Goal: Task Accomplishment & Management: Complete application form

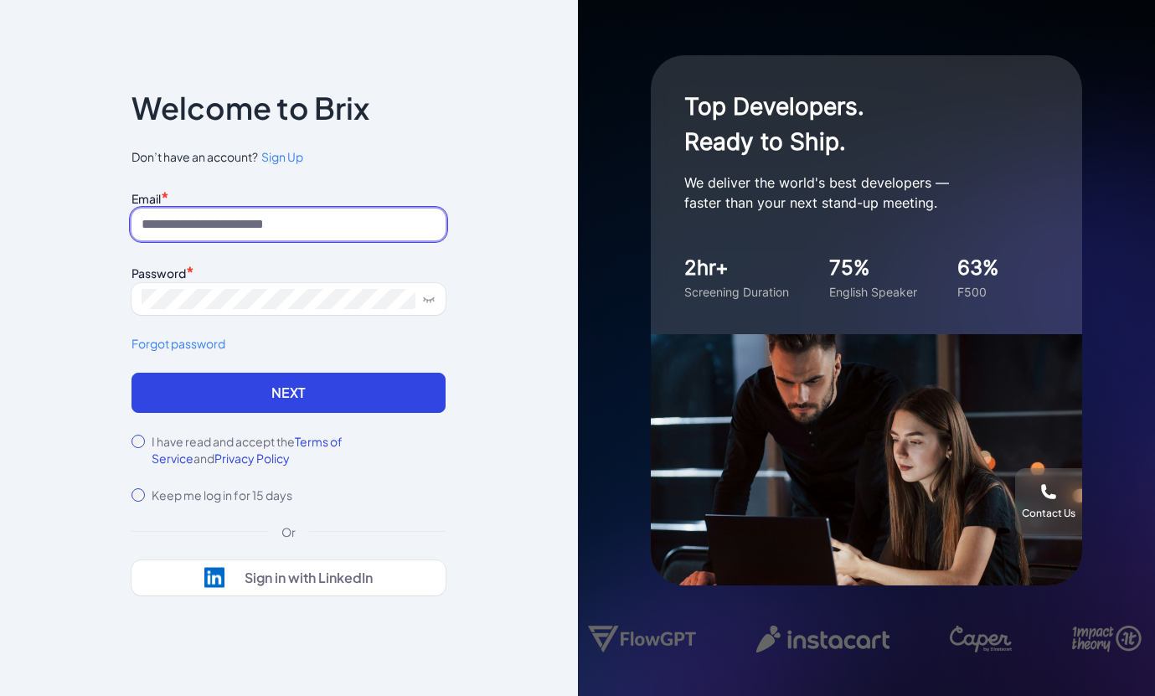
click at [205, 227] on input at bounding box center [288, 225] width 314 height 32
type input "**********"
click at [284, 157] on span "Sign Up" at bounding box center [282, 156] width 42 height 15
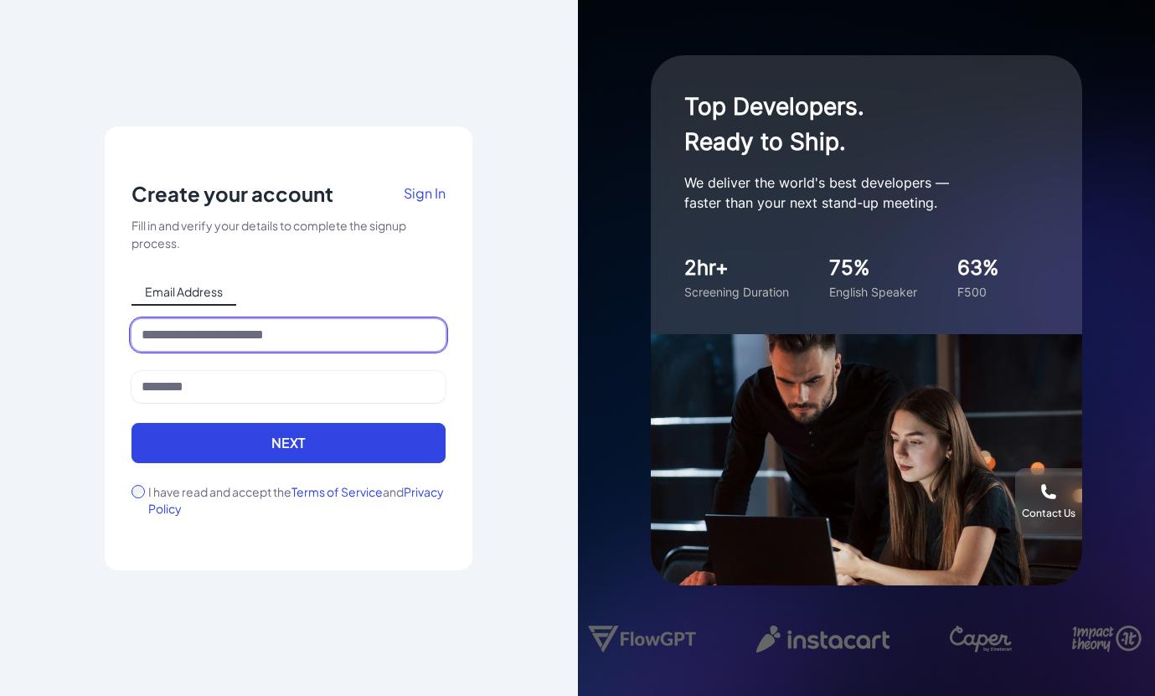
click at [223, 343] on input at bounding box center [288, 335] width 314 height 32
type input "**********"
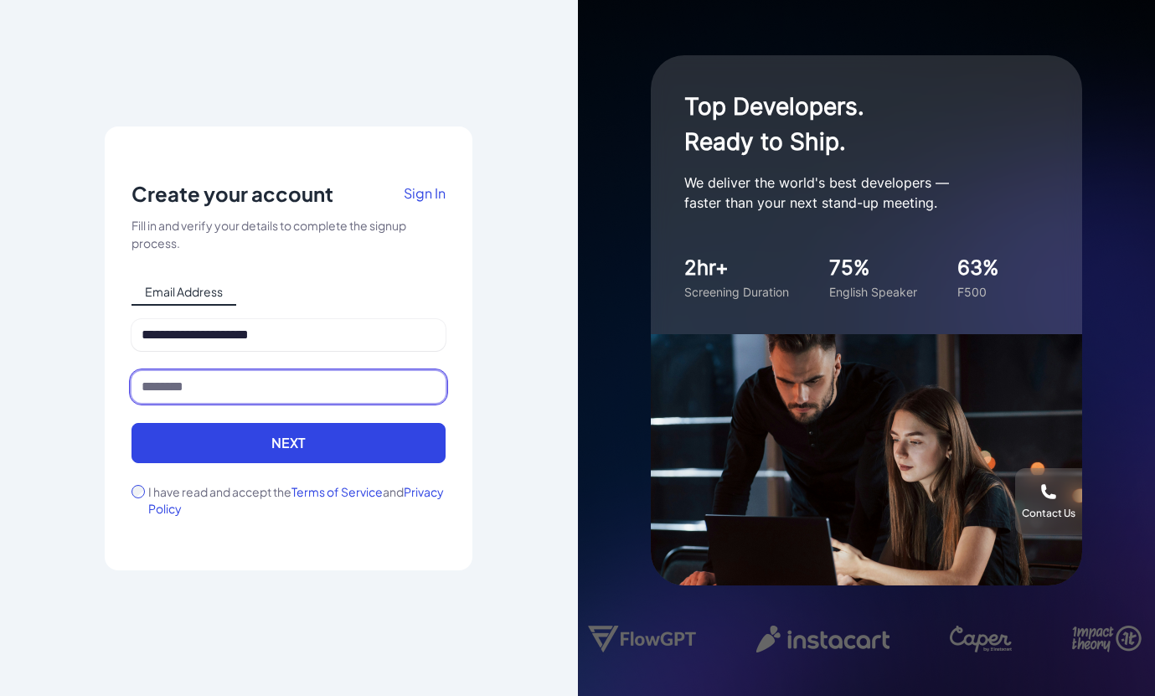
click at [258, 379] on input at bounding box center [288, 387] width 314 height 32
click at [342, 190] on div "Create your account Sign In" at bounding box center [288, 198] width 314 height 37
click at [259, 408] on div at bounding box center [288, 397] width 314 height 52
click at [243, 382] on input at bounding box center [288, 387] width 314 height 32
type input "*"
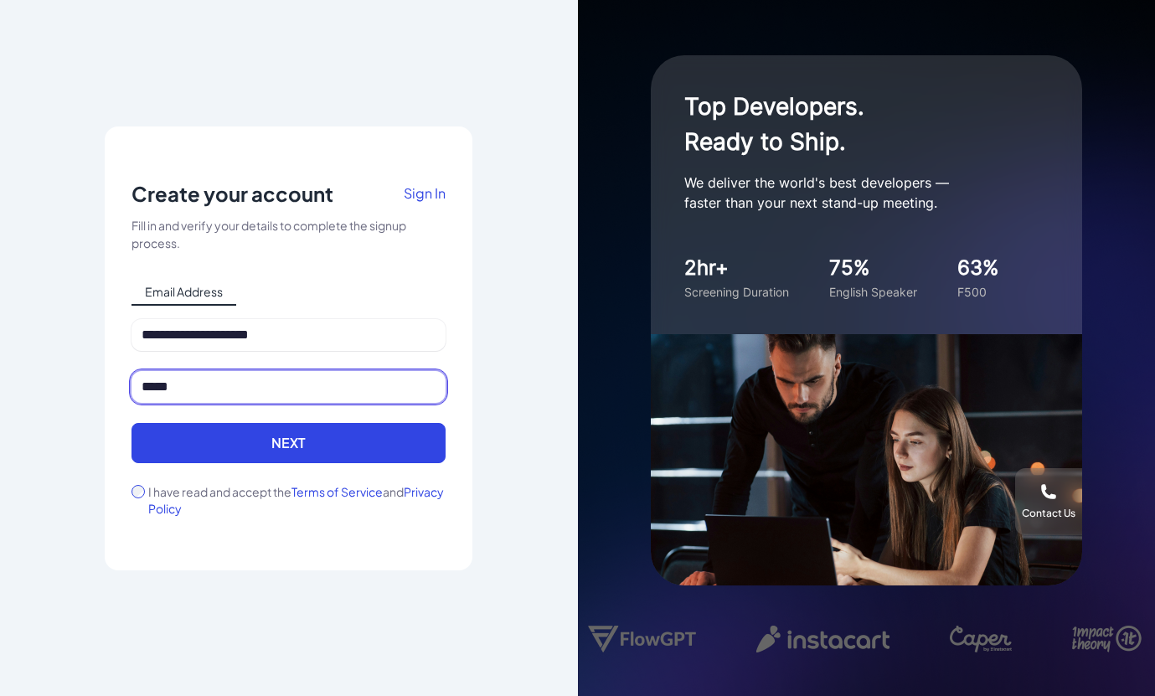
type input "*****"
click at [322, 274] on div "**********" at bounding box center [288, 348] width 314 height 337
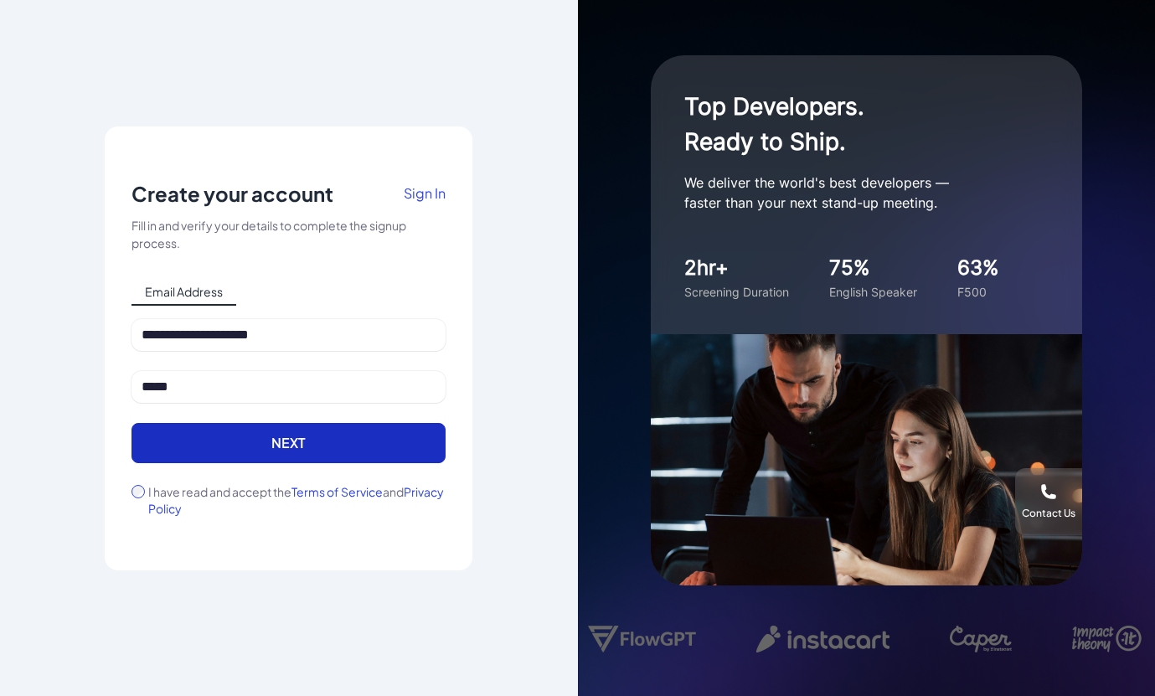
click at [204, 444] on button "Next" at bounding box center [288, 443] width 314 height 40
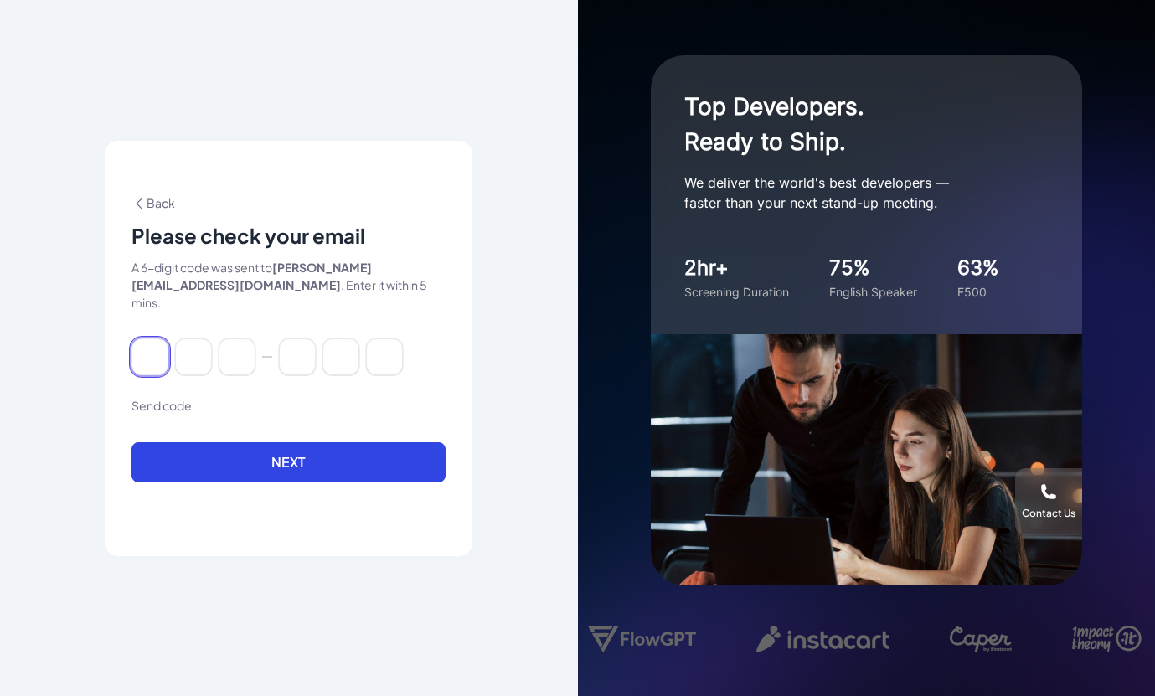
click at [159, 350] on input at bounding box center [149, 356] width 37 height 37
type input "*"
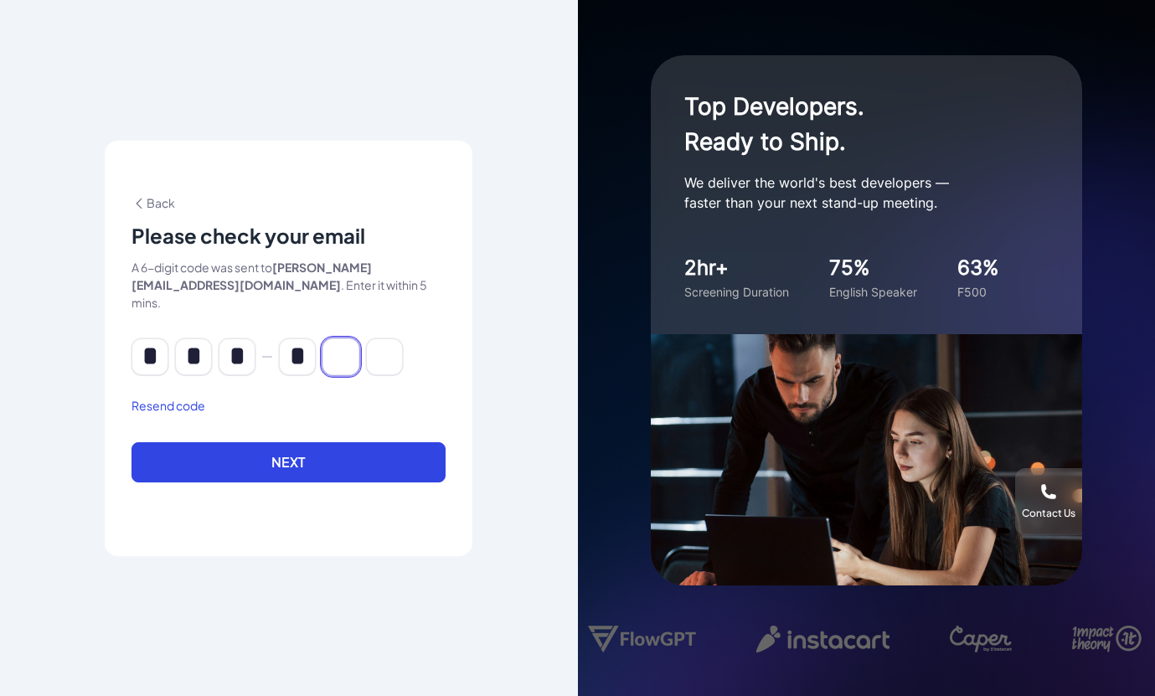
type input "*"
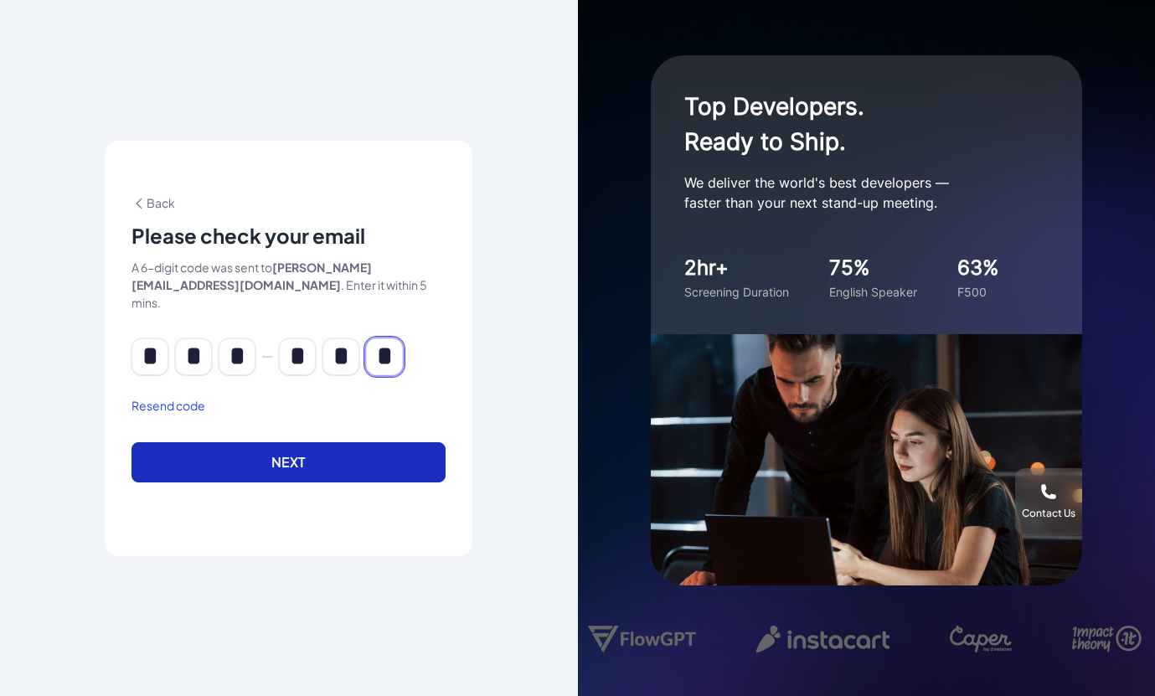
type input "*"
click at [211, 460] on button "Next" at bounding box center [288, 462] width 314 height 40
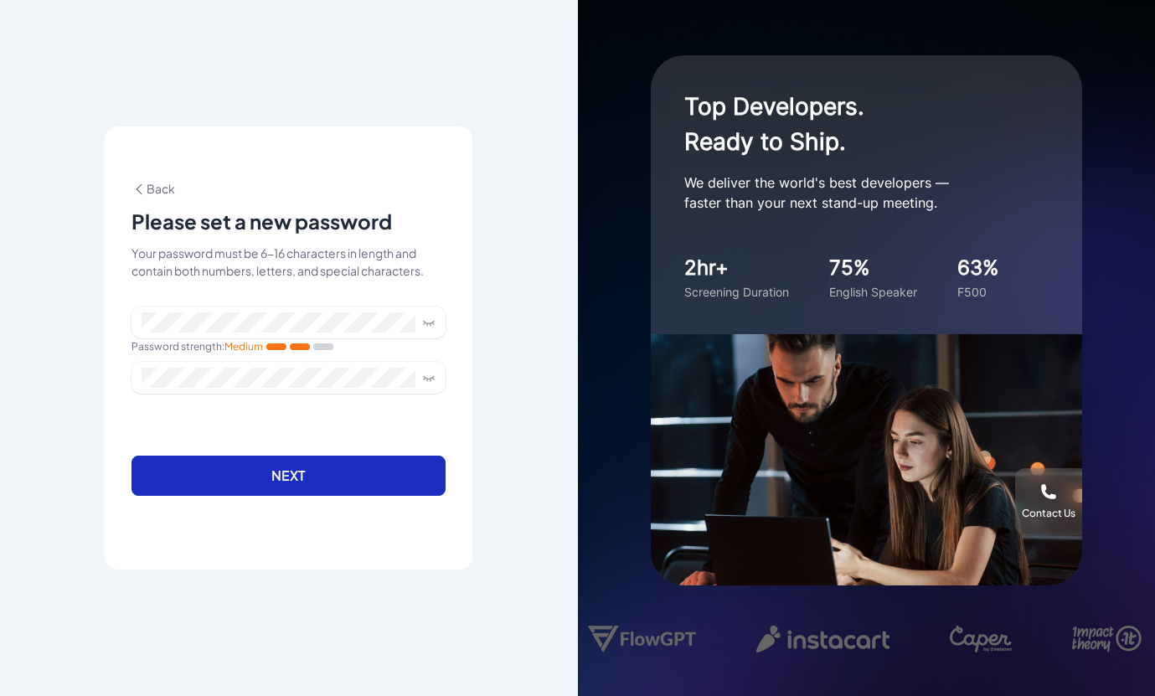
click at [411, 485] on button "Next" at bounding box center [288, 476] width 314 height 40
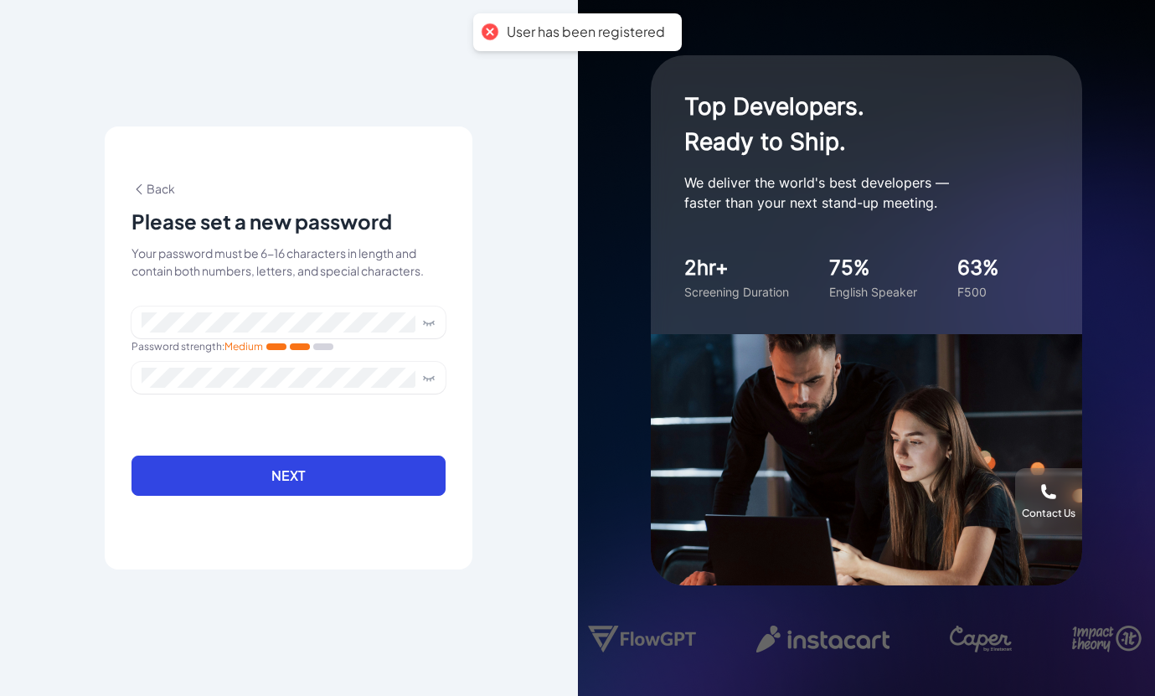
click at [398, 423] on form "Password strength : Medium Next" at bounding box center [288, 411] width 314 height 209
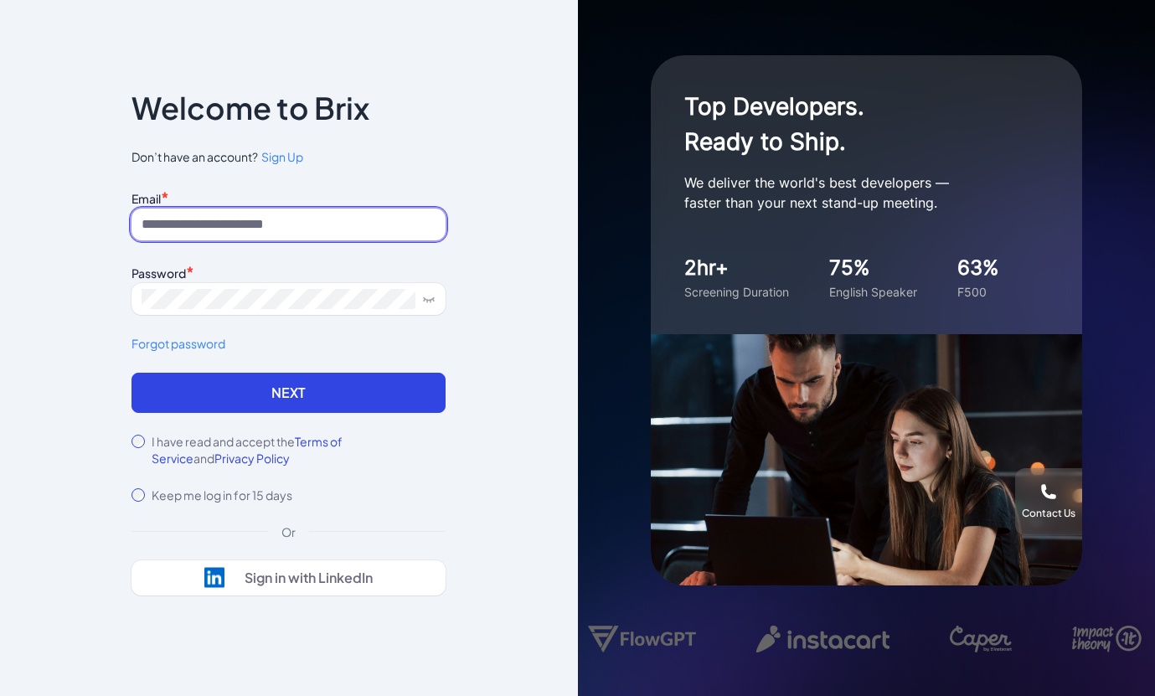
click at [280, 215] on input at bounding box center [288, 225] width 314 height 32
click at [314, 224] on input at bounding box center [288, 225] width 314 height 32
click at [476, 171] on div "Notice To proceed, please agree to the Terms of Service and Privary Policy . Ca…" at bounding box center [289, 348] width 578 height 696
click at [329, 229] on input at bounding box center [288, 225] width 314 height 32
type input "**********"
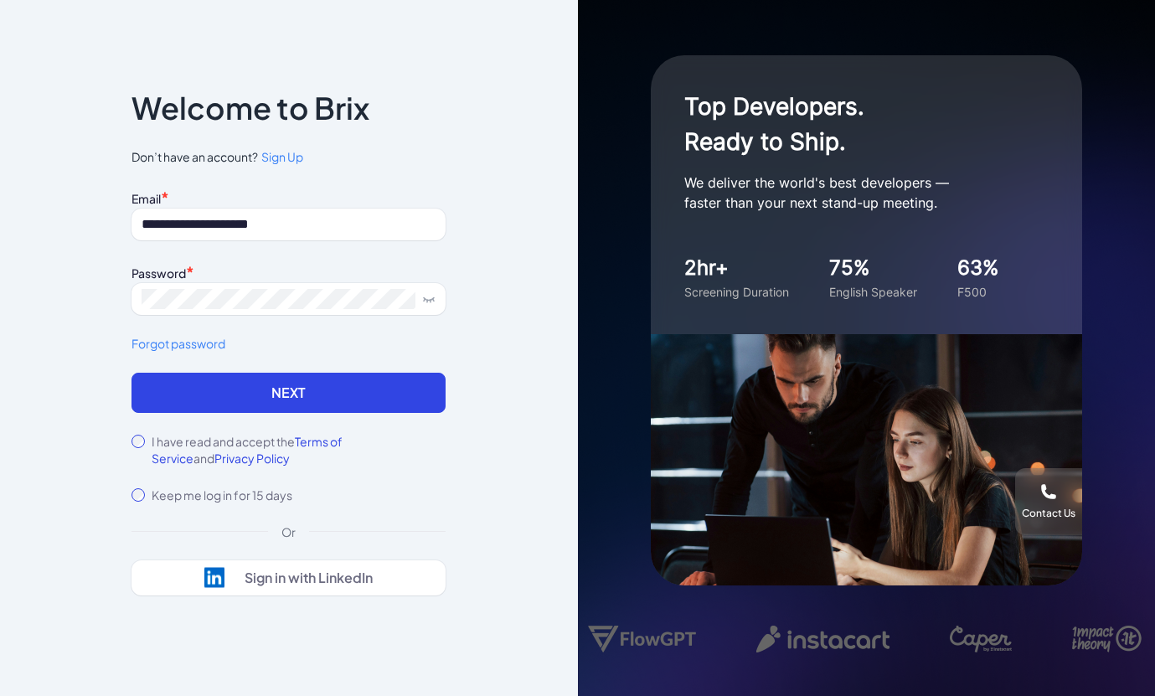
click at [170, 349] on link "Forgot password" at bounding box center [288, 344] width 314 height 18
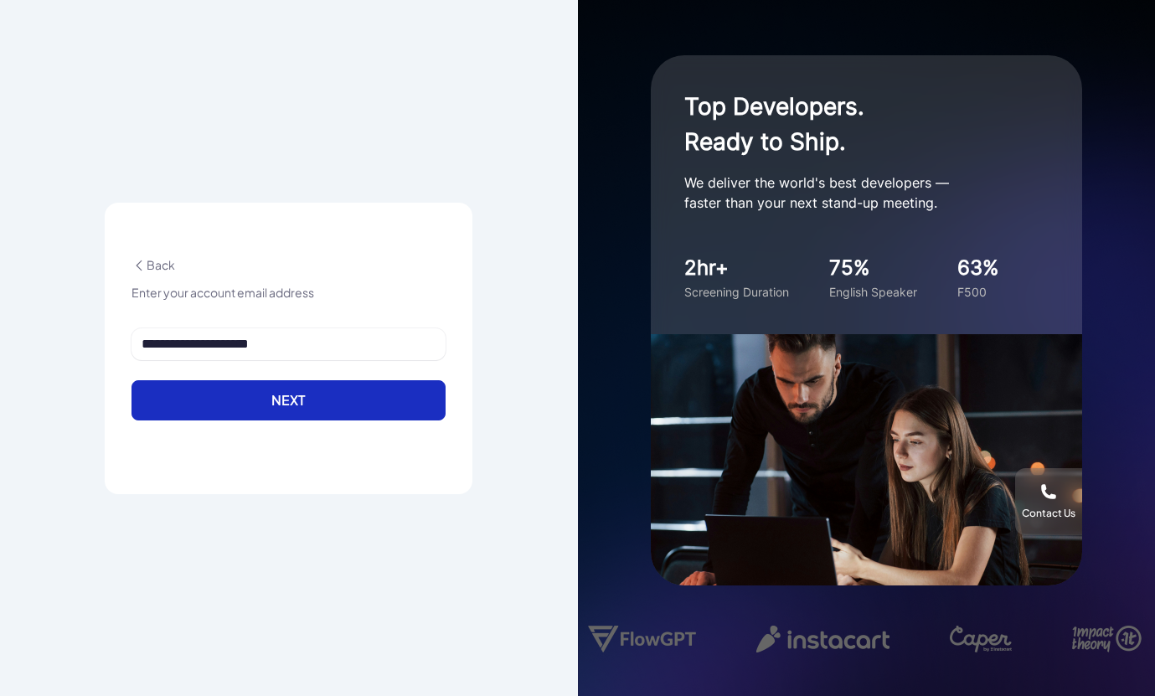
click at [220, 393] on button "Next" at bounding box center [288, 400] width 314 height 40
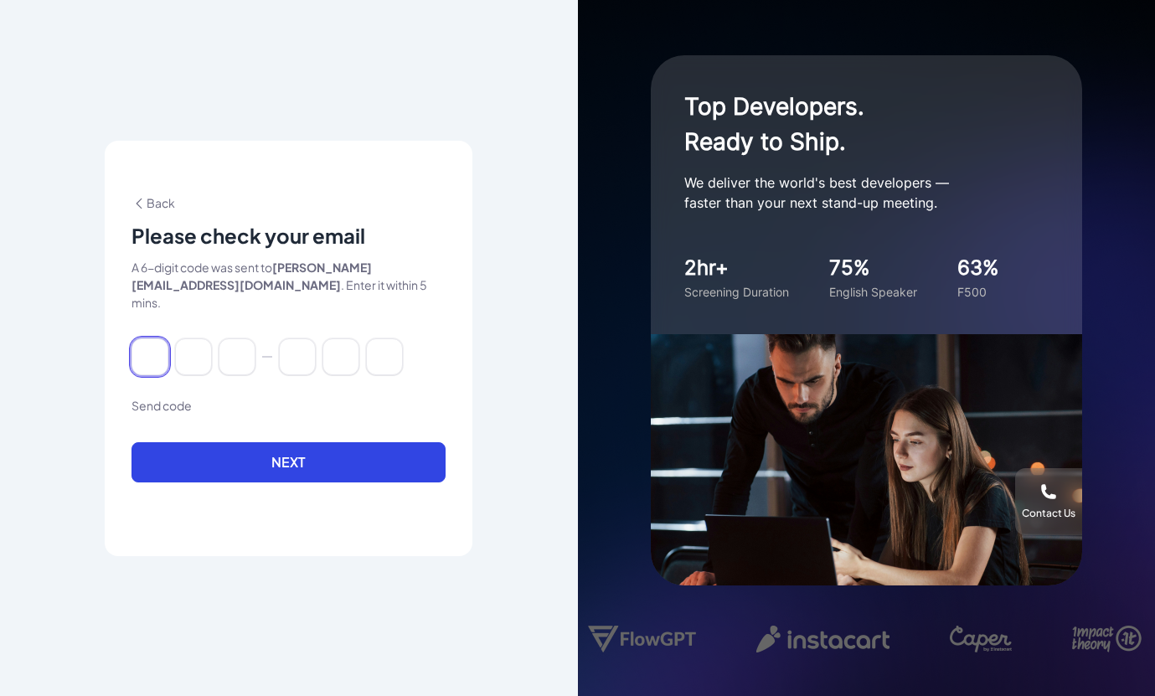
click at [155, 349] on input at bounding box center [149, 356] width 37 height 37
click at [157, 353] on input at bounding box center [149, 356] width 37 height 37
type input "*"
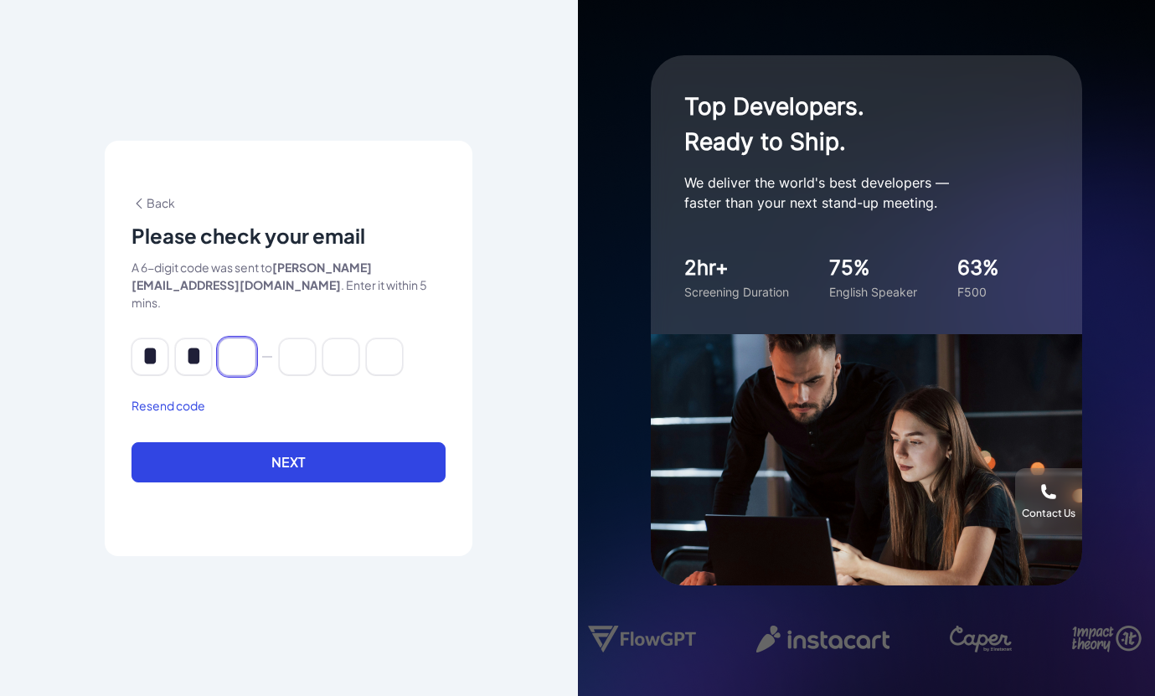
type input "*"
click button "Next" at bounding box center [288, 462] width 314 height 40
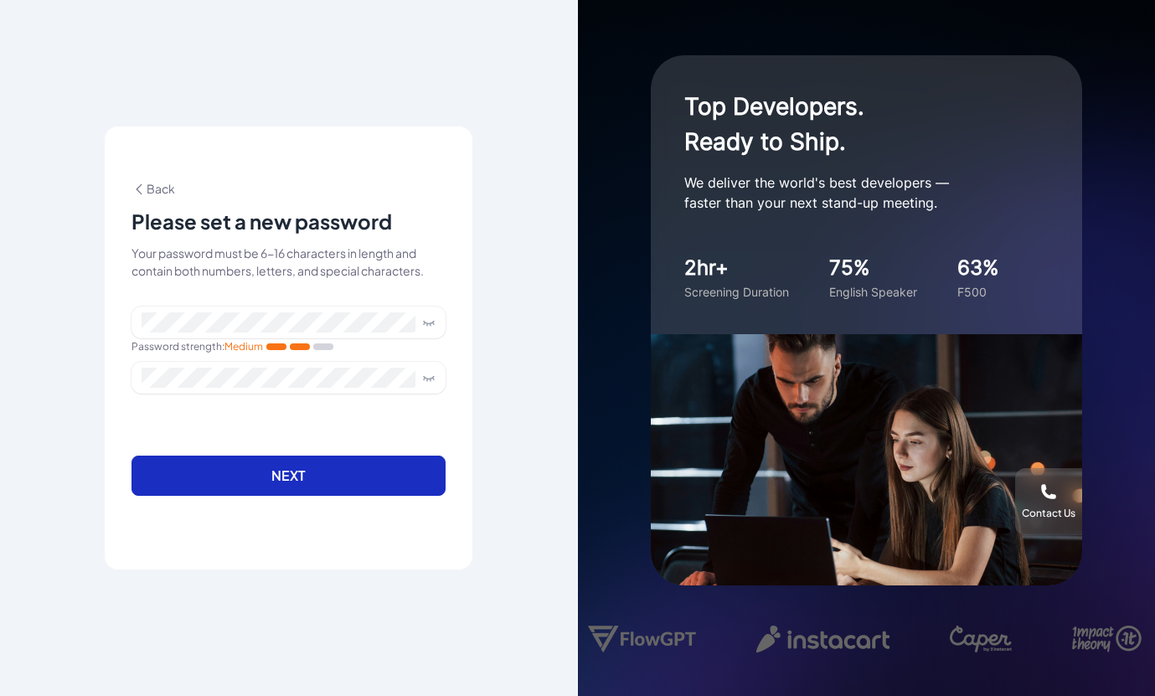
click at [407, 477] on button "Next" at bounding box center [288, 476] width 314 height 40
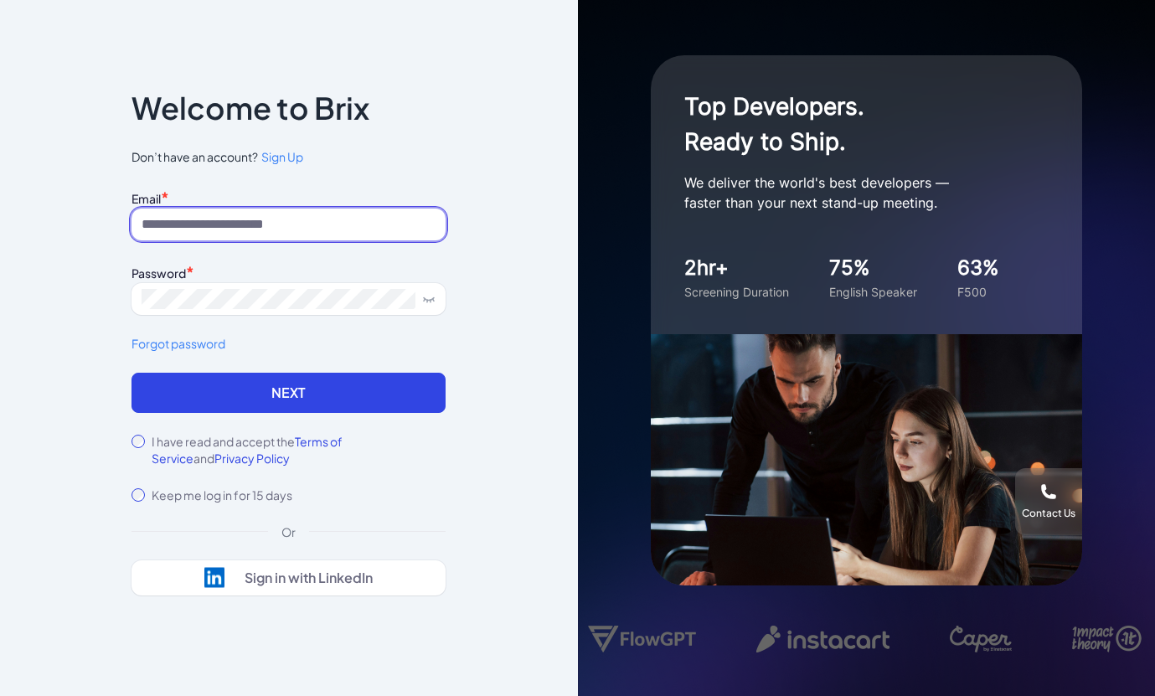
click at [210, 232] on input at bounding box center [288, 225] width 314 height 32
type input "**********"
click at [145, 434] on div "I have read and accept the Terms of Service and Privacy Policy" at bounding box center [288, 449] width 314 height 33
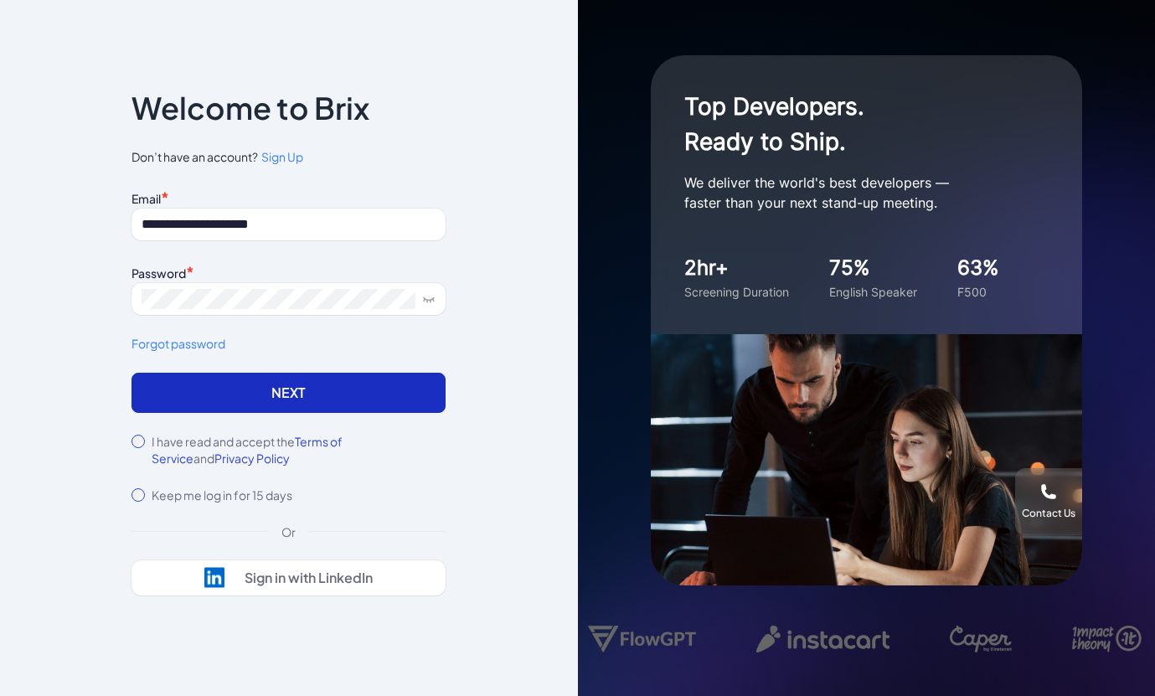
click at [258, 403] on button "Next" at bounding box center [288, 393] width 314 height 40
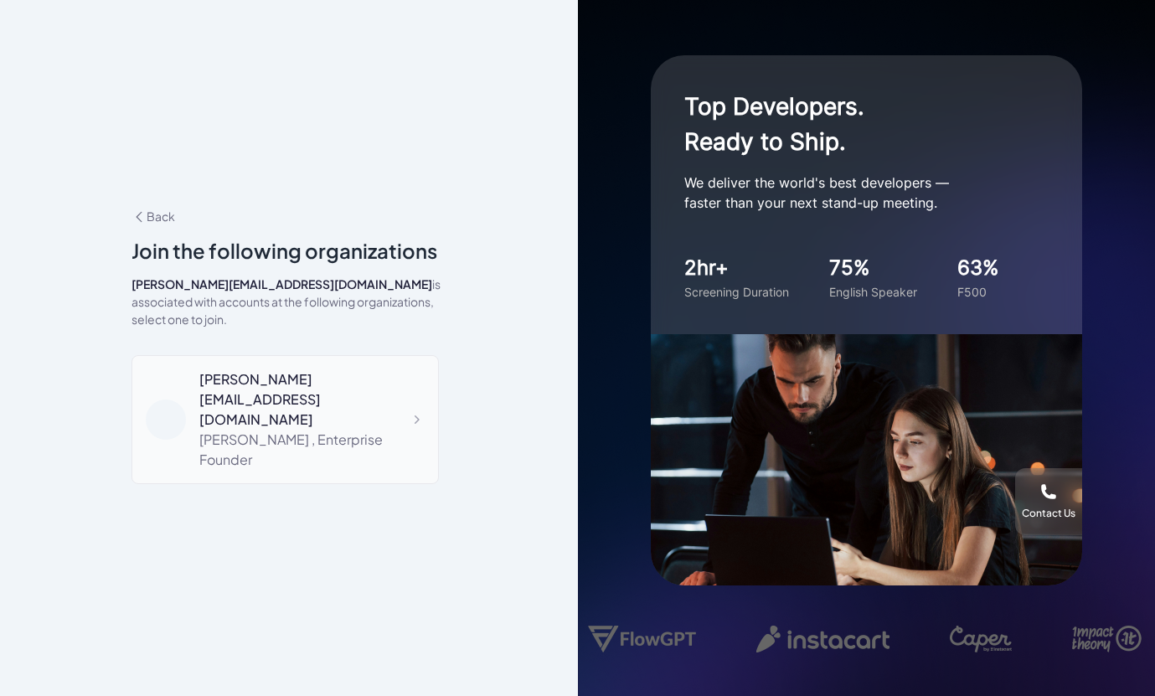
click at [343, 392] on div "[PERSON_NAME][EMAIL_ADDRESS][DOMAIN_NAME]" at bounding box center [311, 399] width 225 height 60
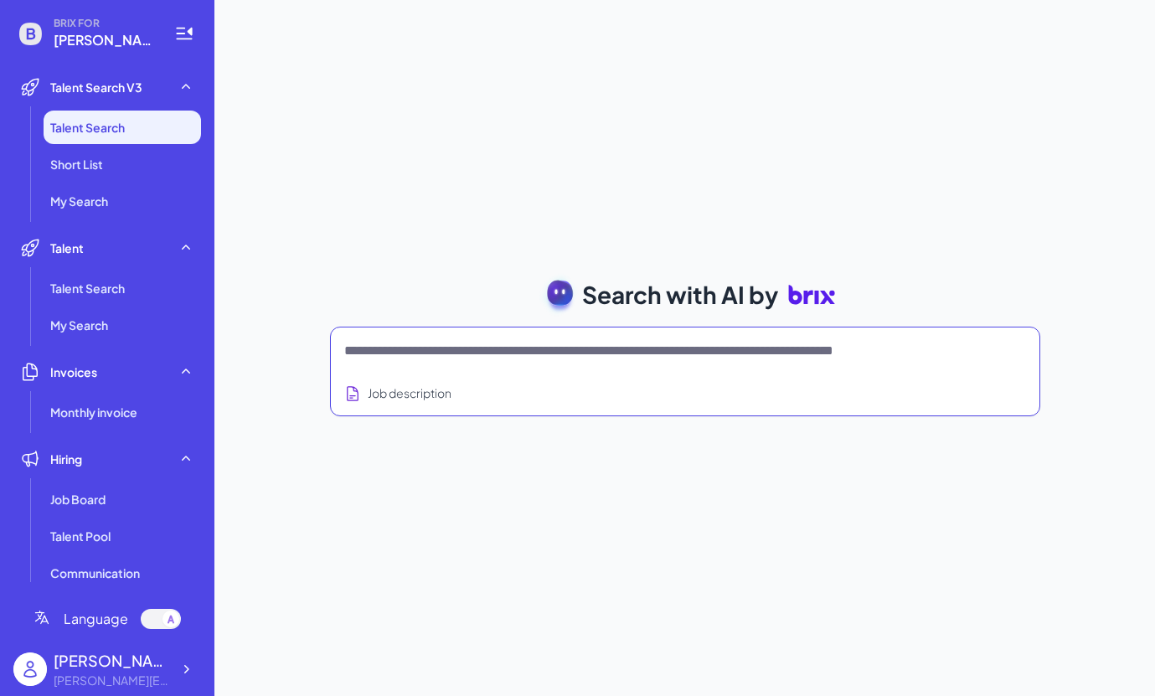
click at [399, 359] on textarea at bounding box center [665, 351] width 642 height 20
type textarea "*"
type textarea "**********"
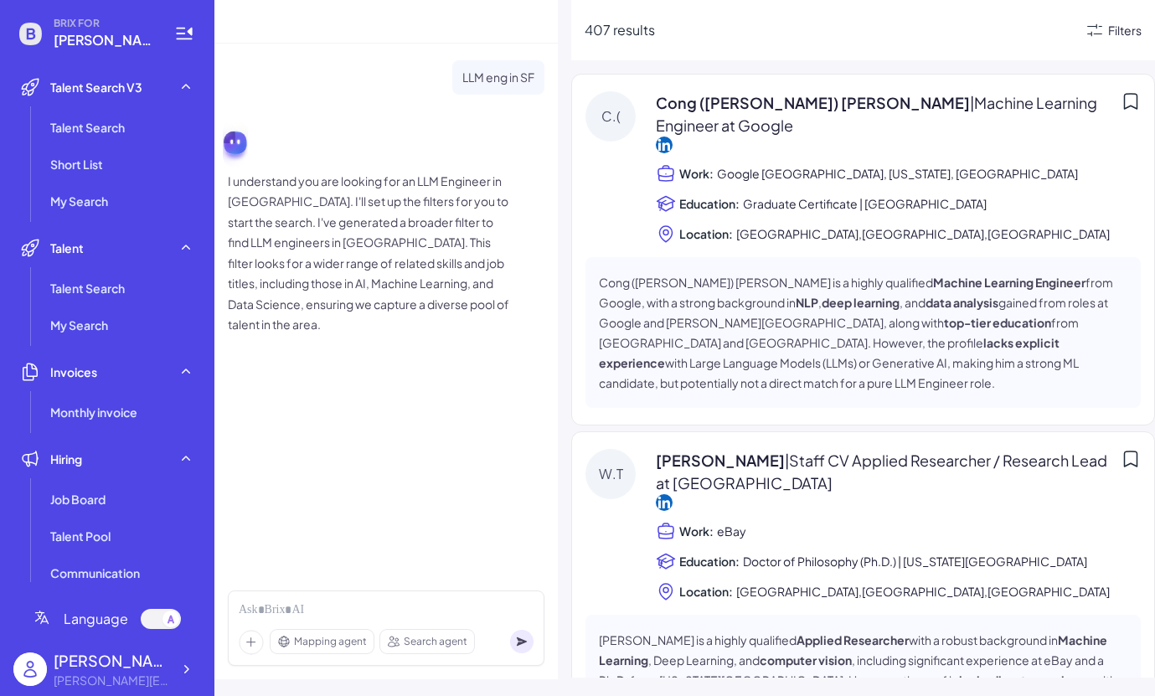
click at [1118, 30] on div "Filters" at bounding box center [1124, 31] width 33 height 18
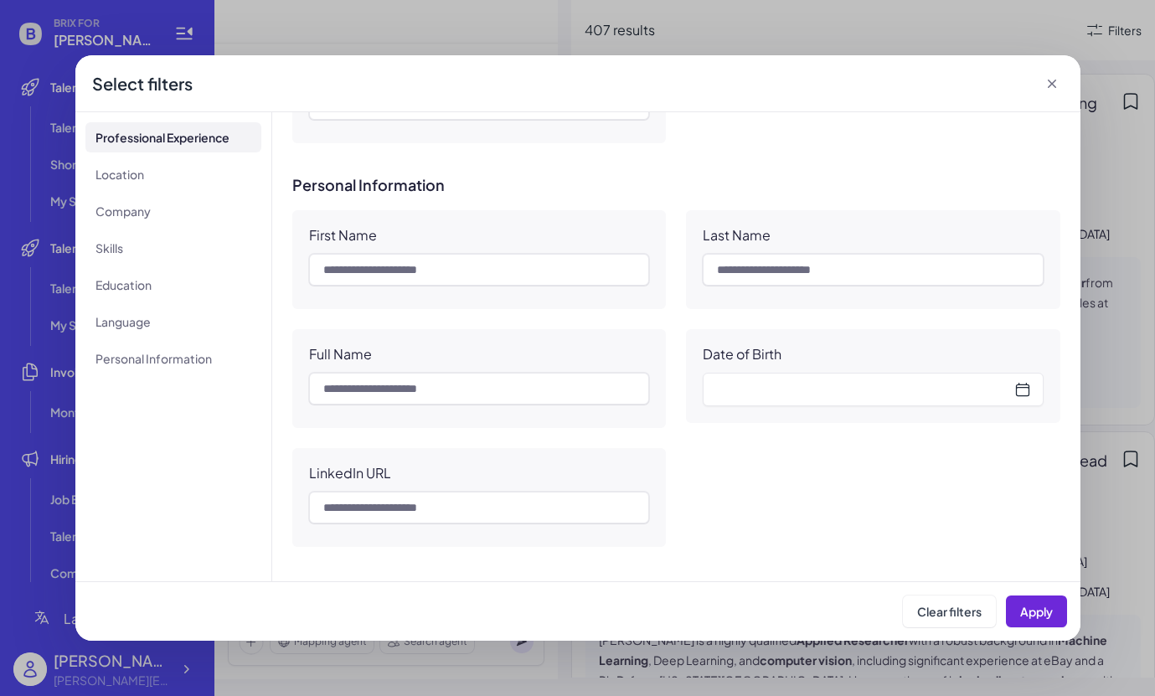
scroll to position [1566, 0]
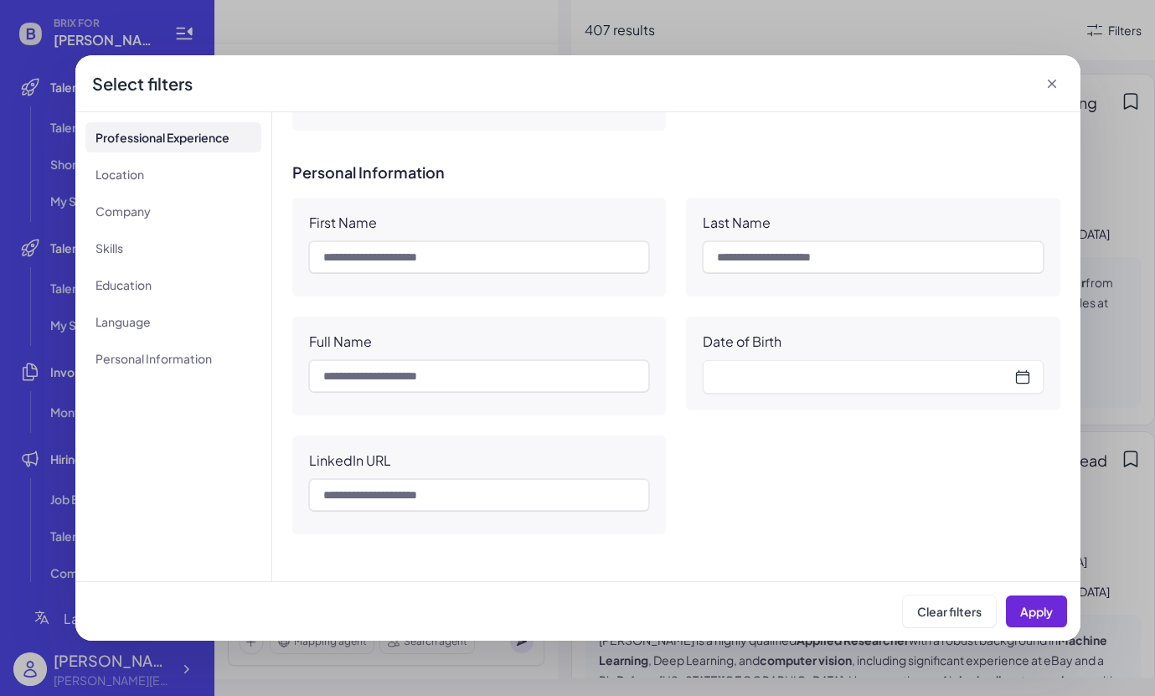
click at [1049, 77] on icon at bounding box center [1052, 83] width 17 height 17
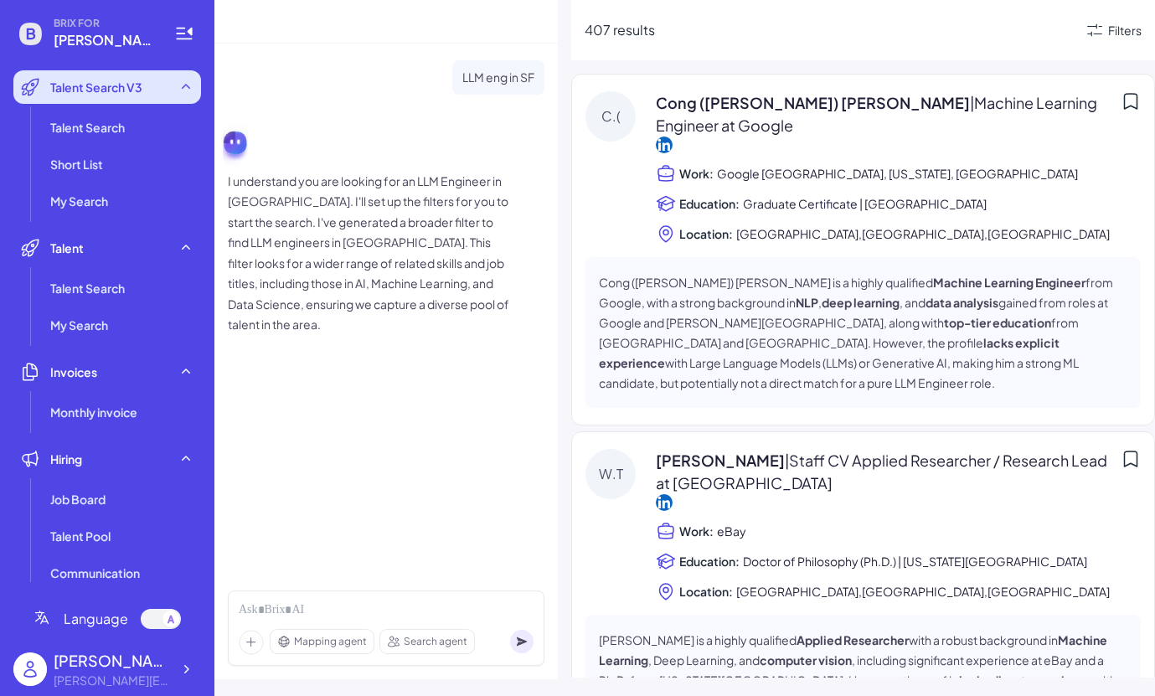
click at [94, 83] on span "Talent Search V3" at bounding box center [96, 87] width 92 height 17
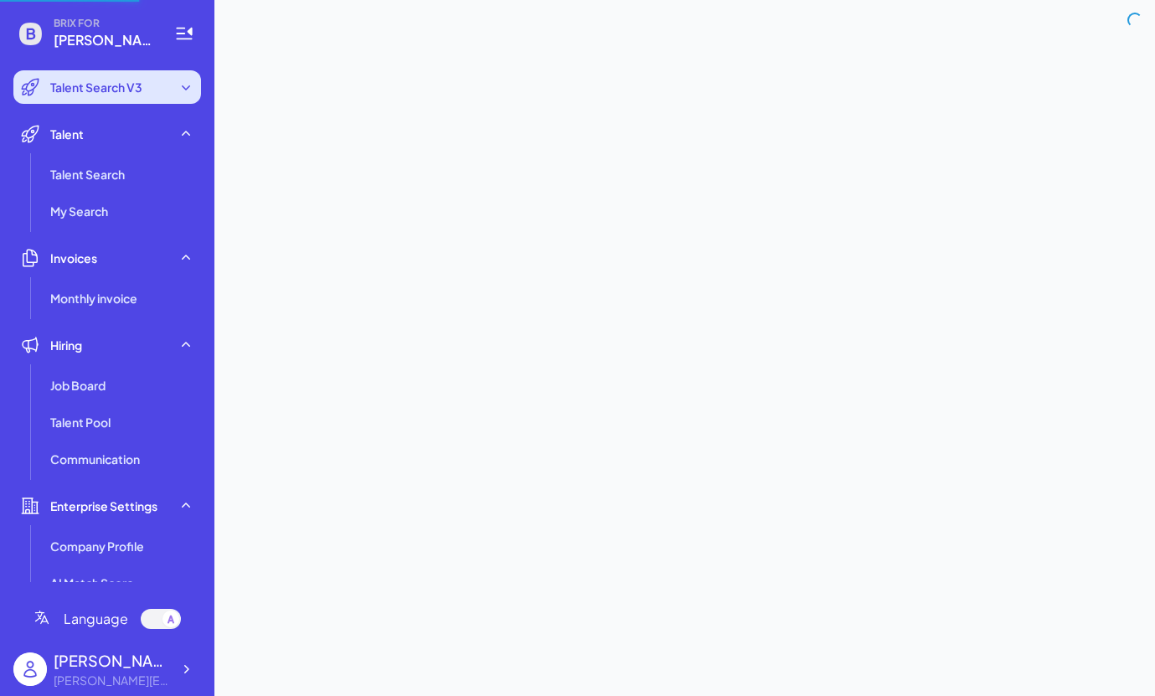
click at [160, 97] on div "Talent Search V3" at bounding box center [107, 86] width 188 height 33
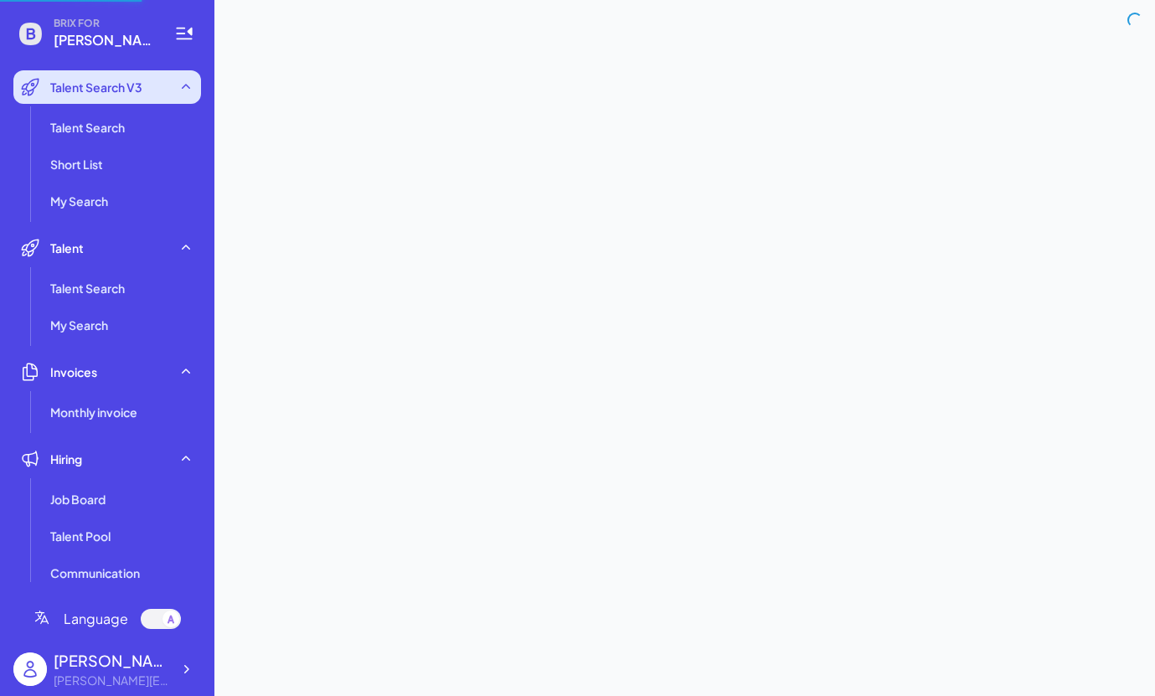
click at [160, 97] on div "Talent Search V3" at bounding box center [107, 86] width 188 height 33
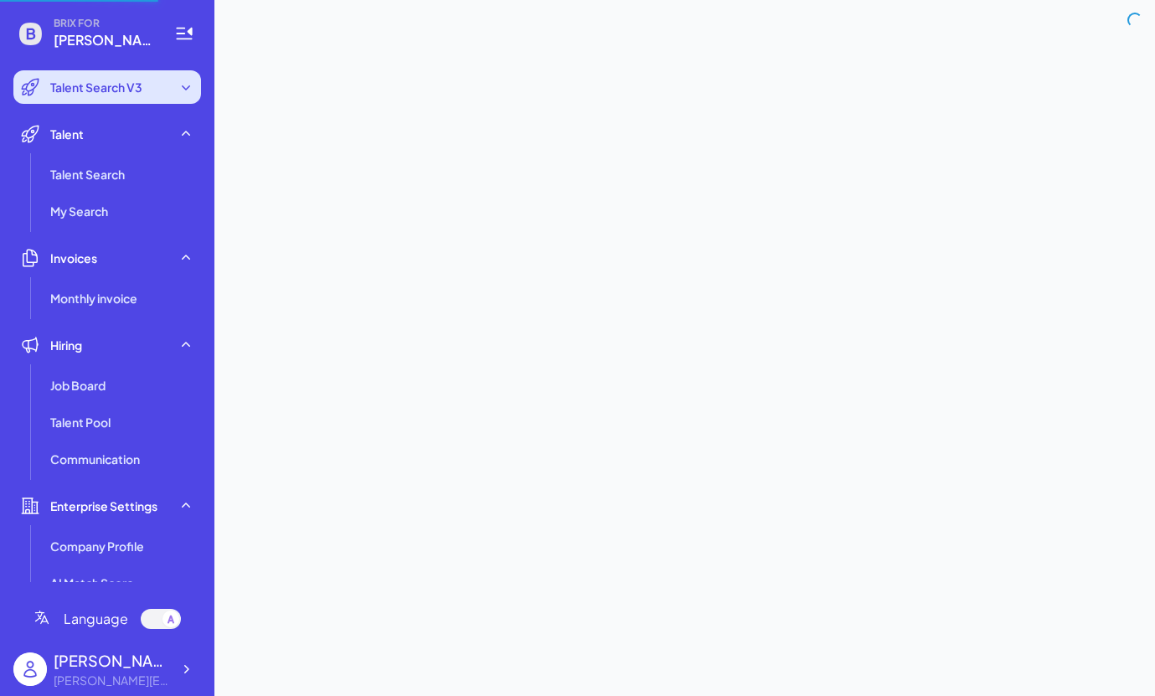
click at [160, 97] on div "Talent Search V3" at bounding box center [107, 86] width 188 height 33
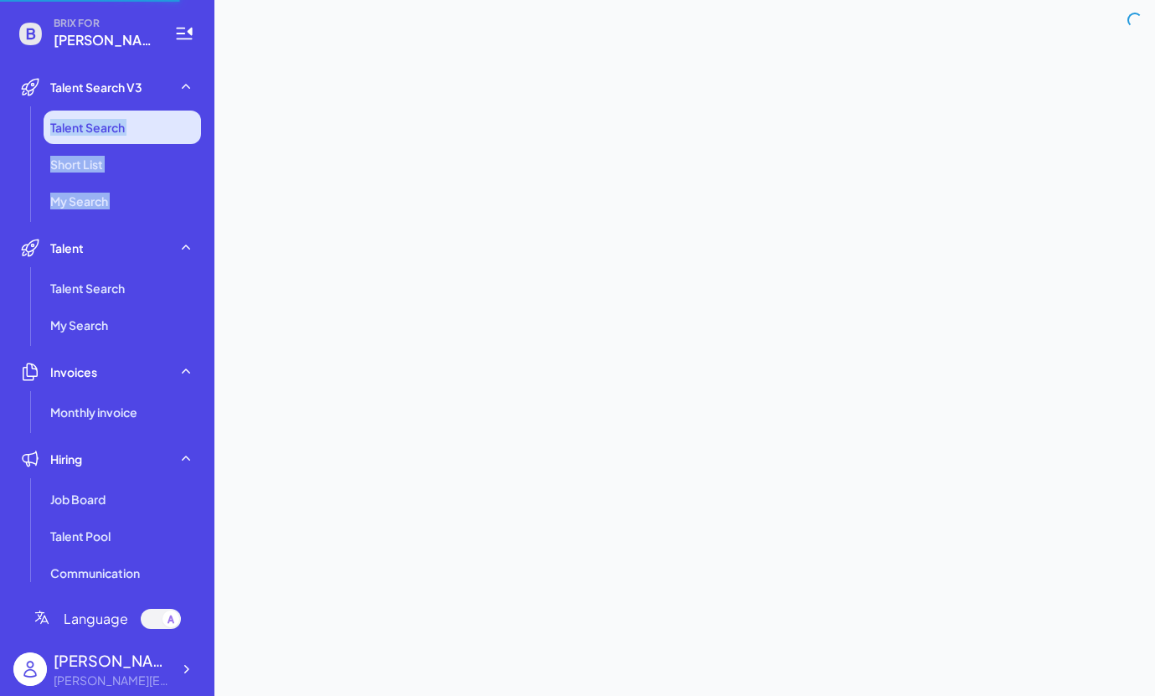
click at [150, 117] on li "Talent Search" at bounding box center [122, 127] width 157 height 33
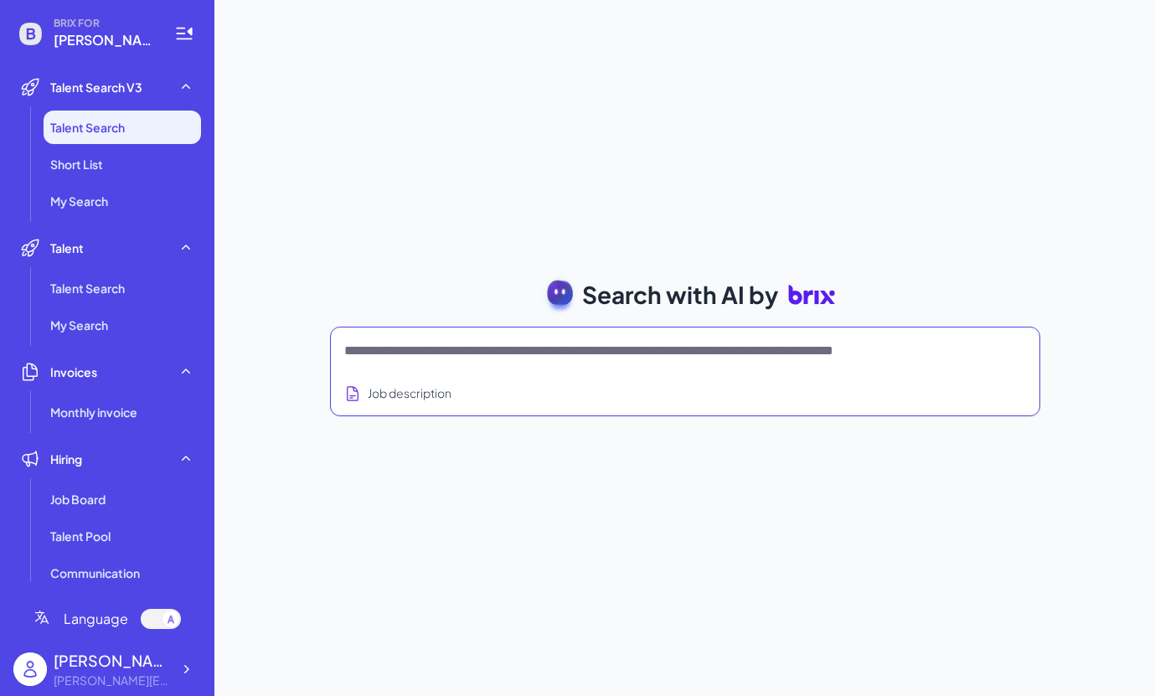
click at [410, 360] on textarea at bounding box center [665, 351] width 642 height 20
type textarea "*"
type textarea "**********"
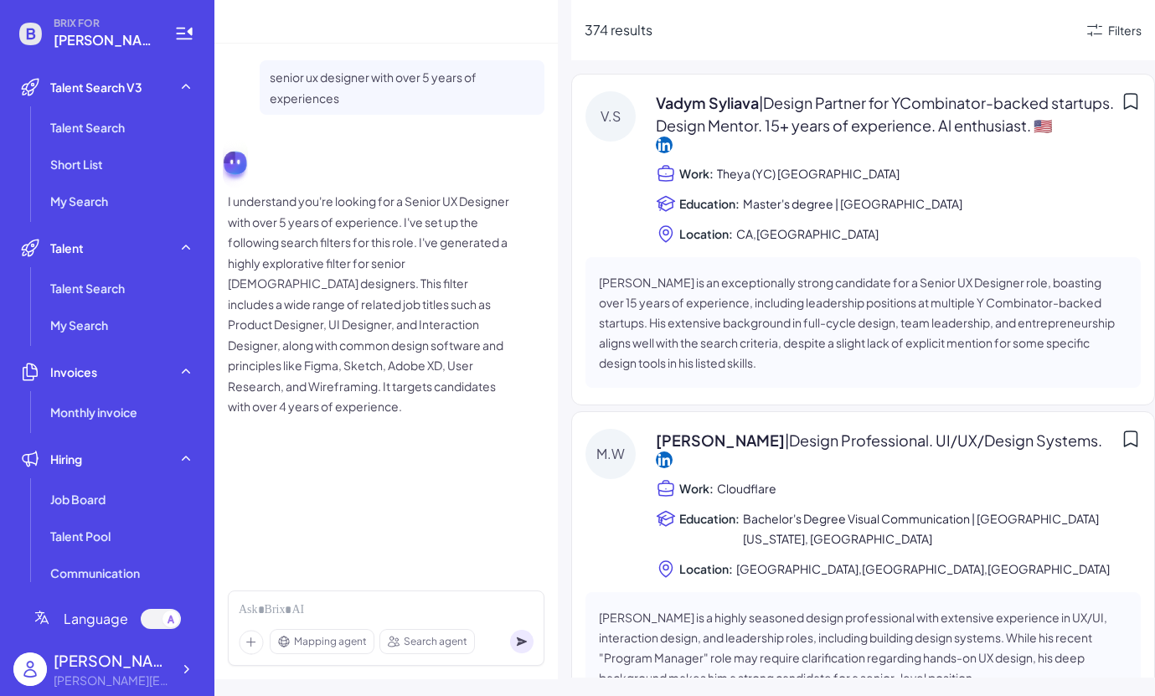
click at [757, 64] on div "374 results Filters V.S Vadym Syliava | Design Partner for YCombinator-backed s…" at bounding box center [863, 348] width 584 height 696
click at [1122, 30] on div "Filters" at bounding box center [1124, 31] width 33 height 18
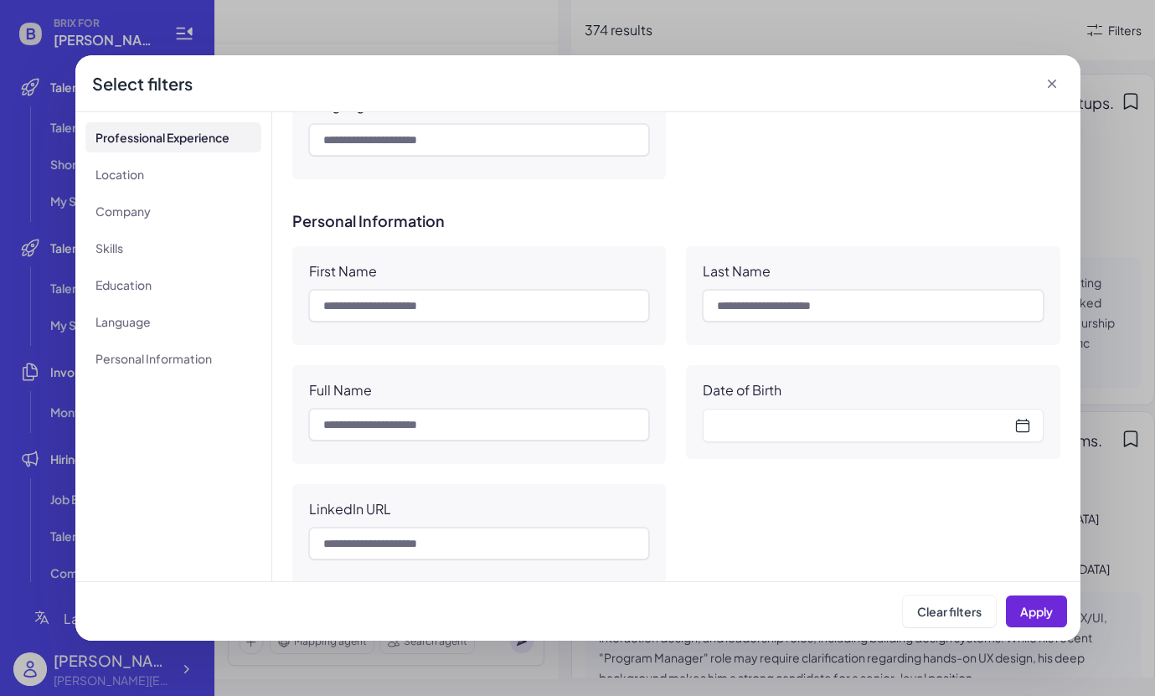
scroll to position [1573, 0]
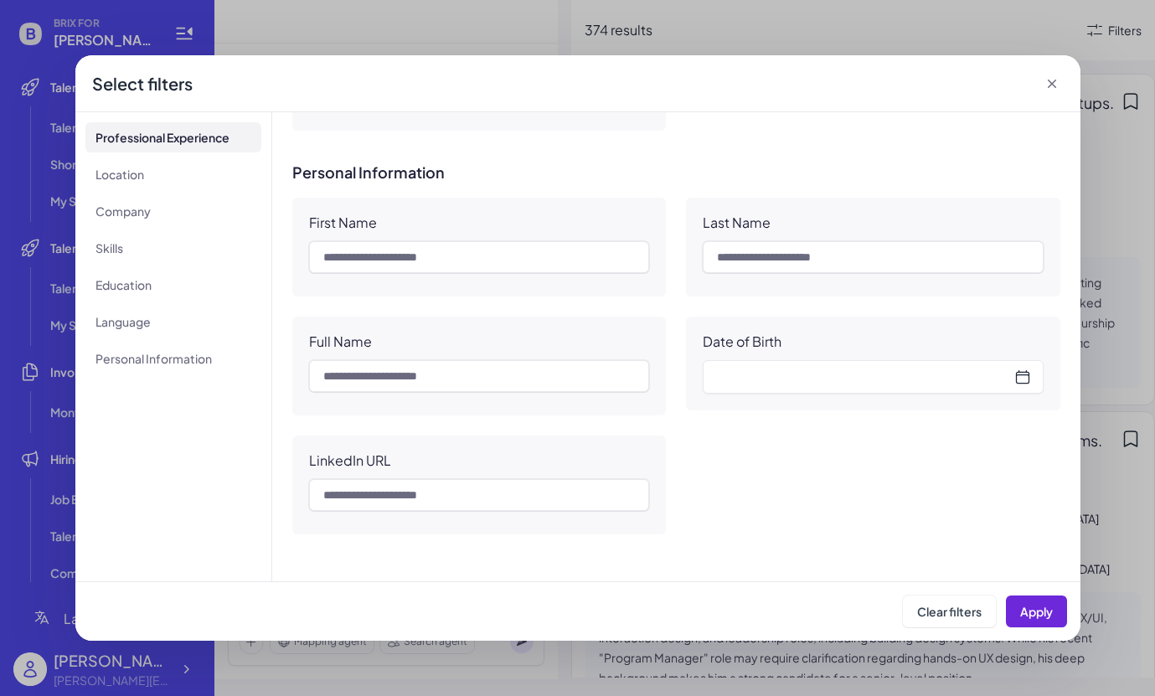
click at [1046, 81] on icon at bounding box center [1052, 83] width 17 height 17
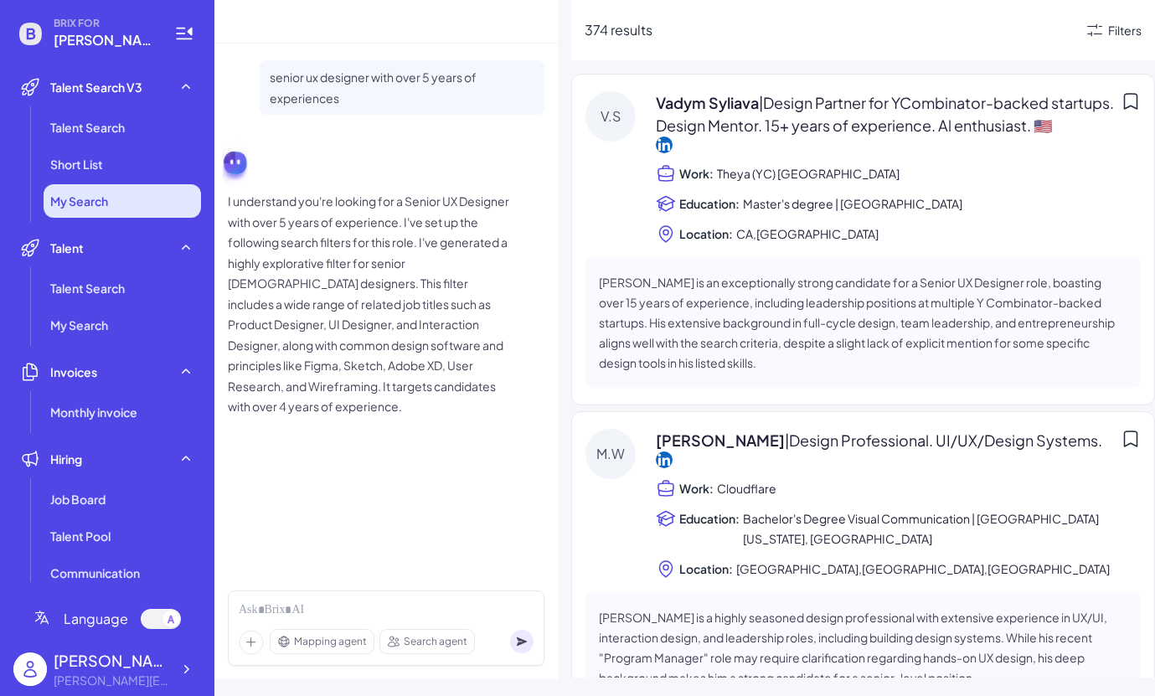
click at [144, 204] on li "My Search" at bounding box center [122, 200] width 157 height 33
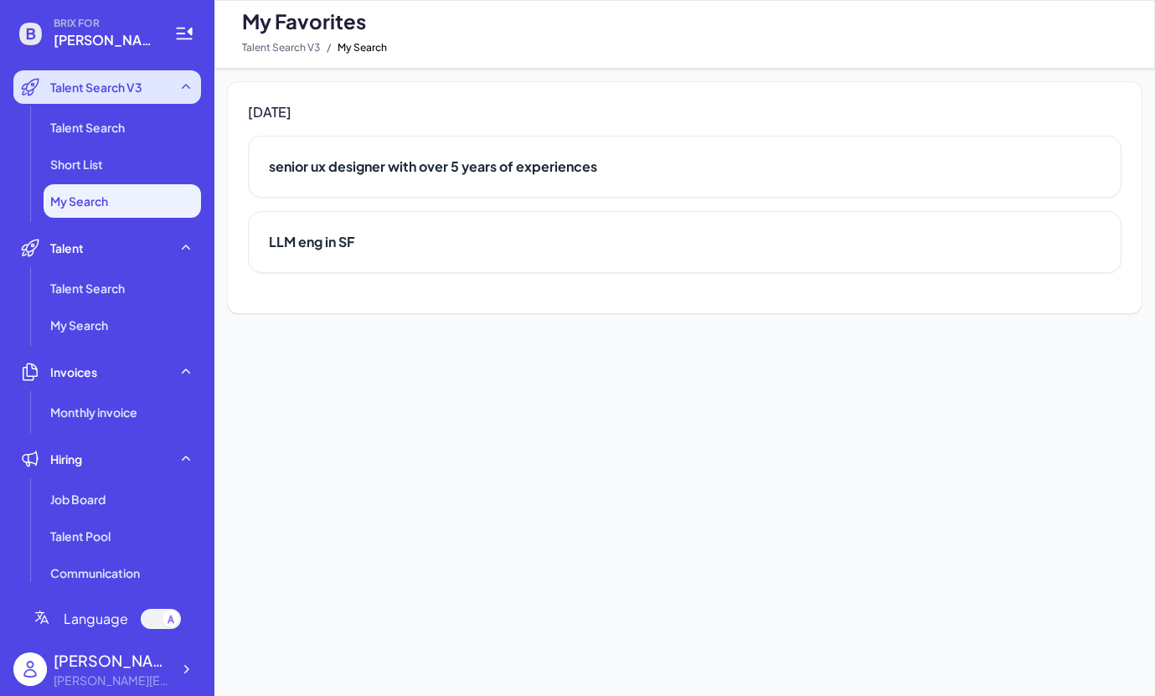
click at [138, 92] on span "Talent Search V3" at bounding box center [96, 87] width 92 height 17
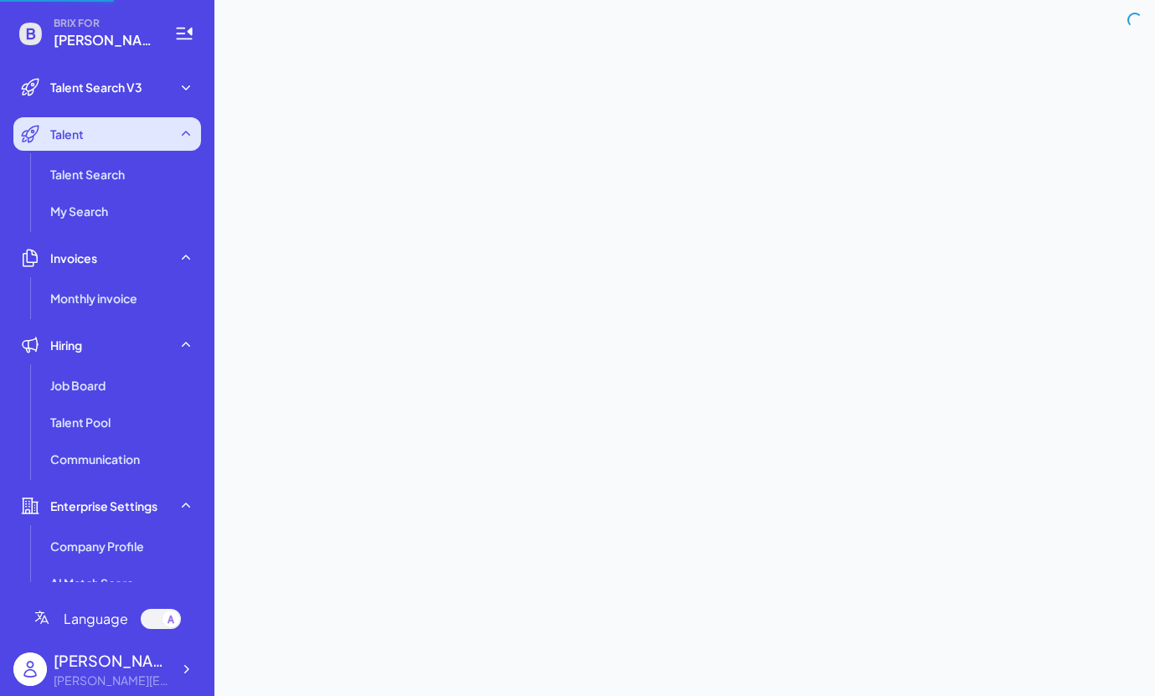
click at [110, 128] on div "Talent" at bounding box center [107, 133] width 188 height 33
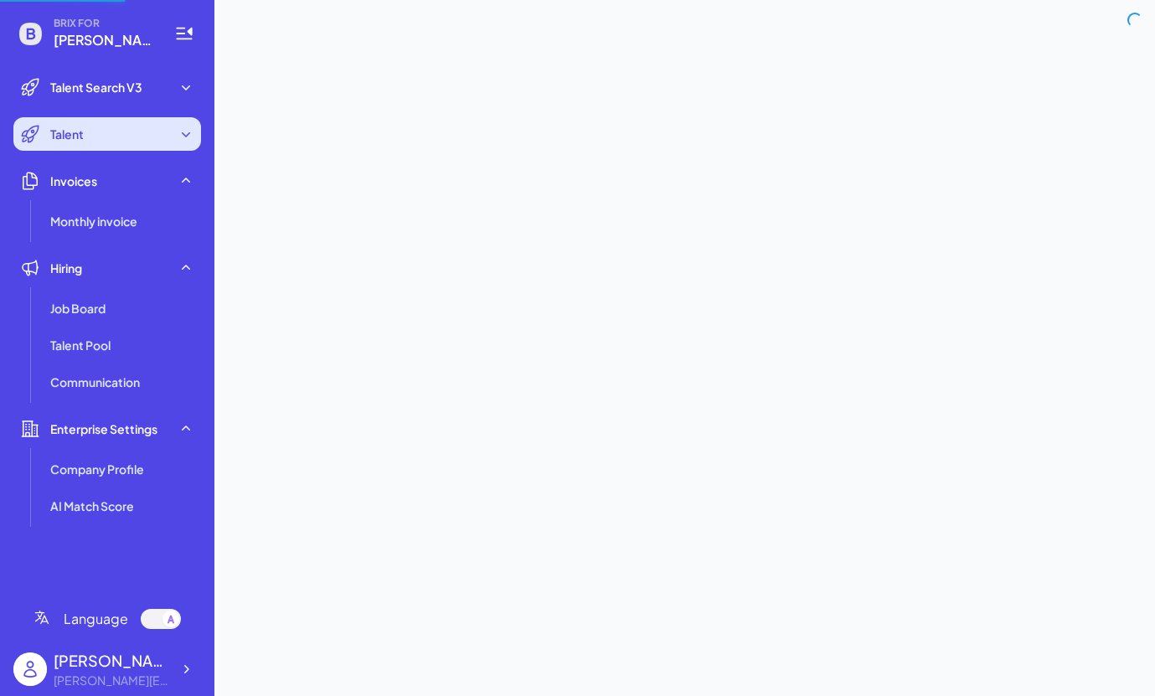
click at [132, 145] on div "Talent" at bounding box center [107, 133] width 188 height 33
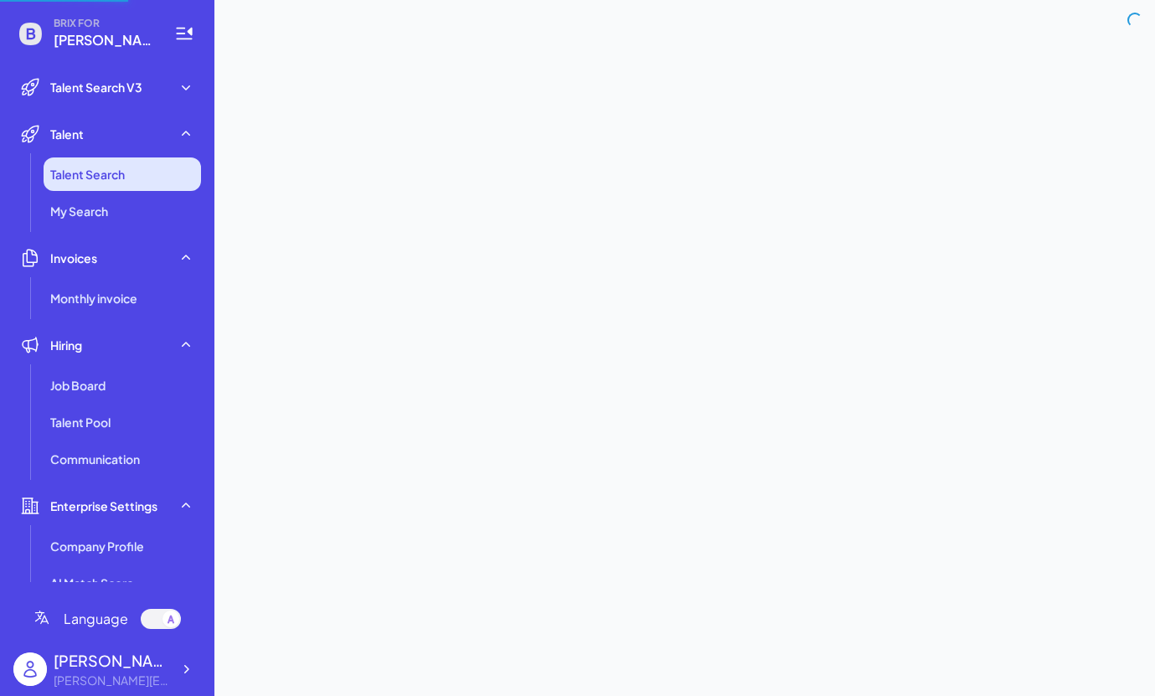
click at [119, 178] on span "Talent Search" at bounding box center [87, 174] width 75 height 17
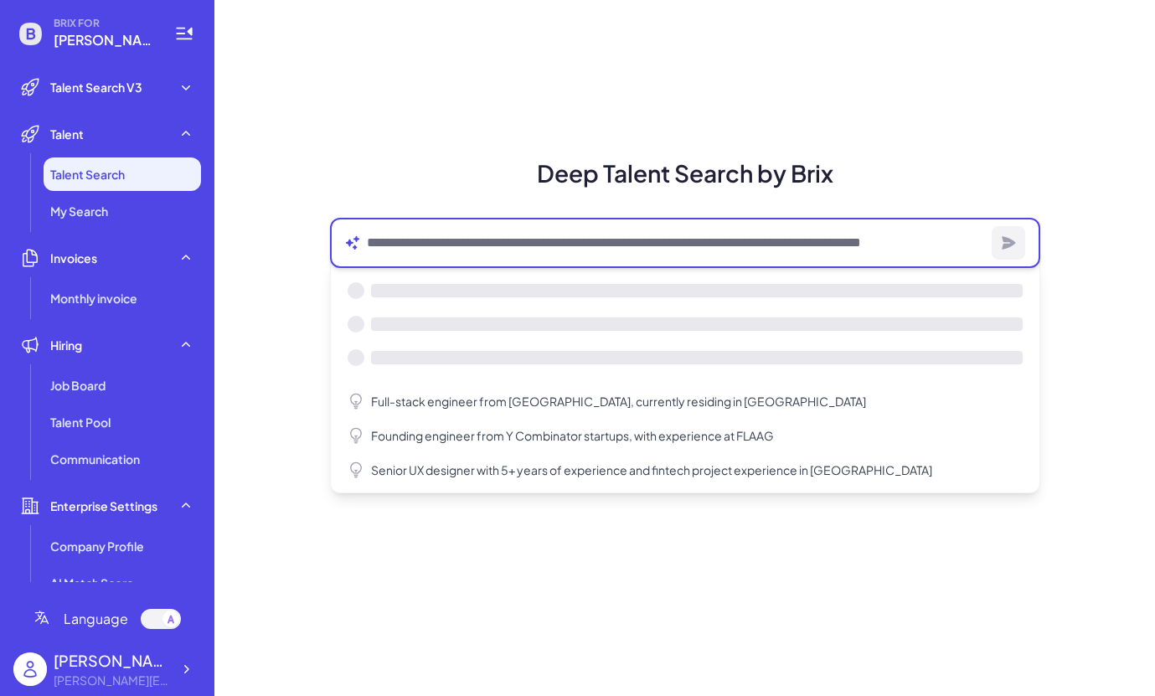
click at [564, 241] on textarea at bounding box center [676, 243] width 618 height 20
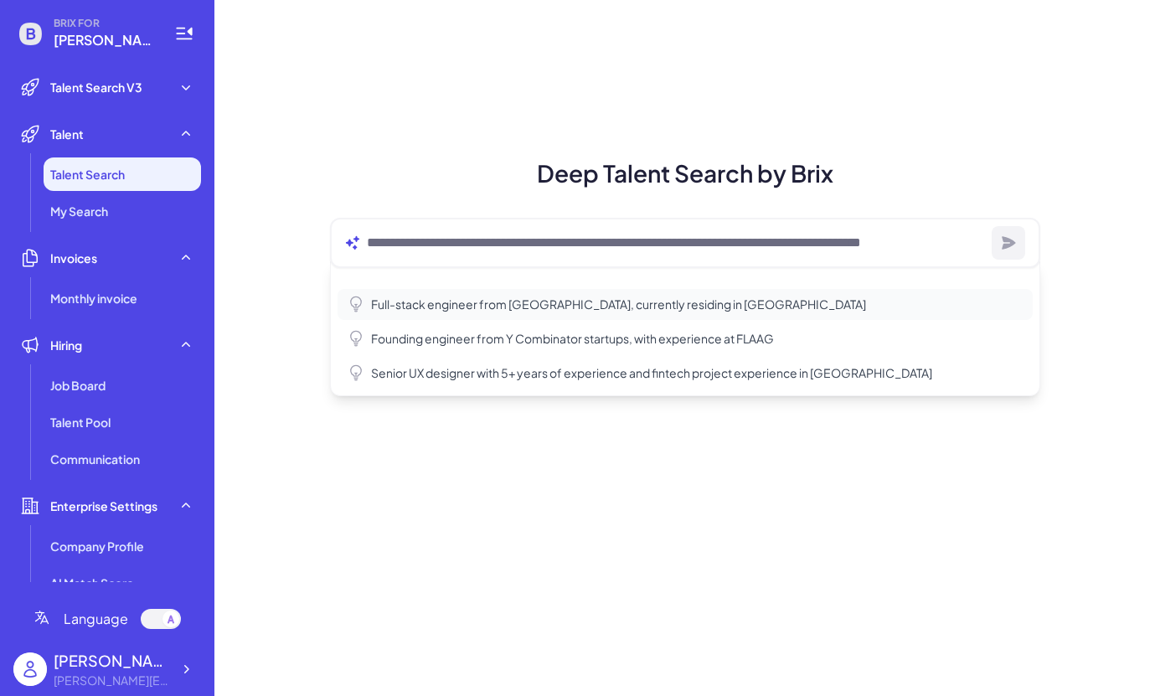
type textarea "**********"
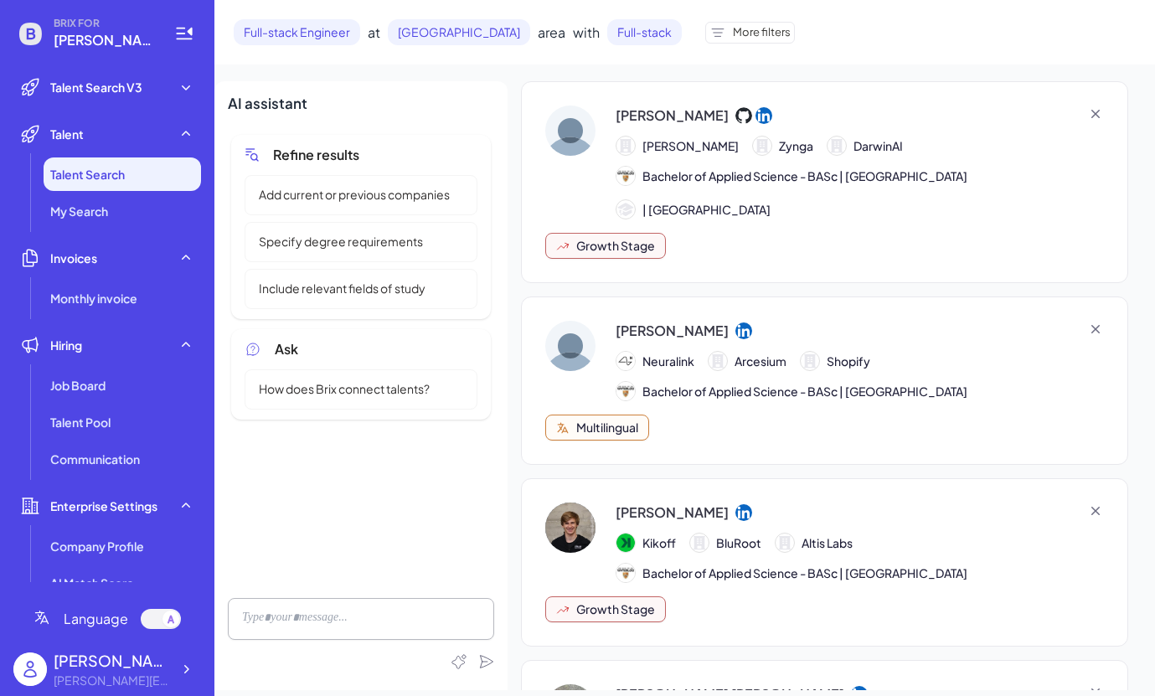
click at [733, 35] on span "More filters" at bounding box center [762, 32] width 58 height 17
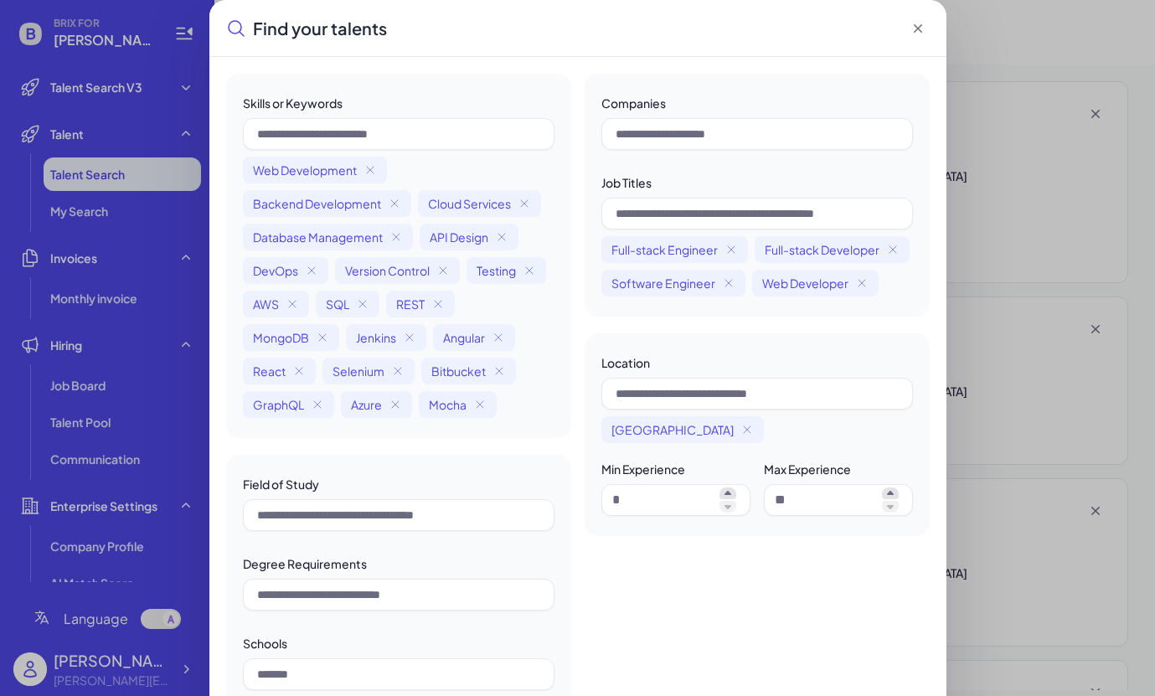
click at [916, 25] on icon at bounding box center [918, 28] width 17 height 17
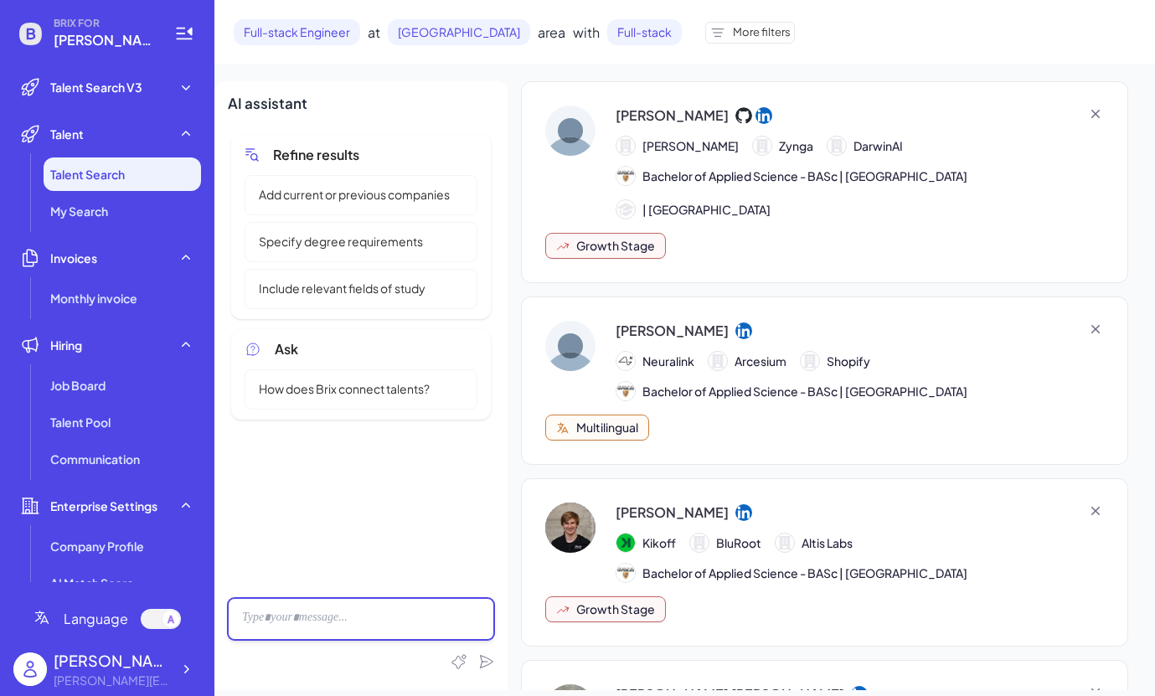
click at [346, 613] on div at bounding box center [361, 619] width 266 height 42
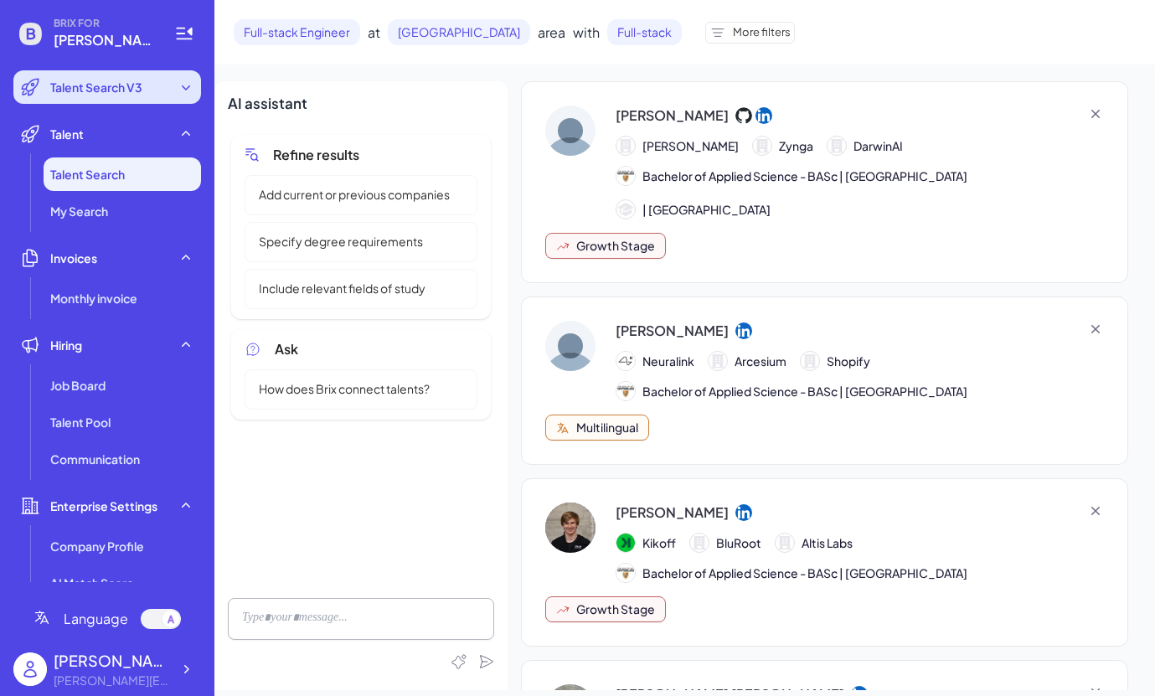
click at [90, 100] on div "Talent Search V3" at bounding box center [107, 86] width 188 height 33
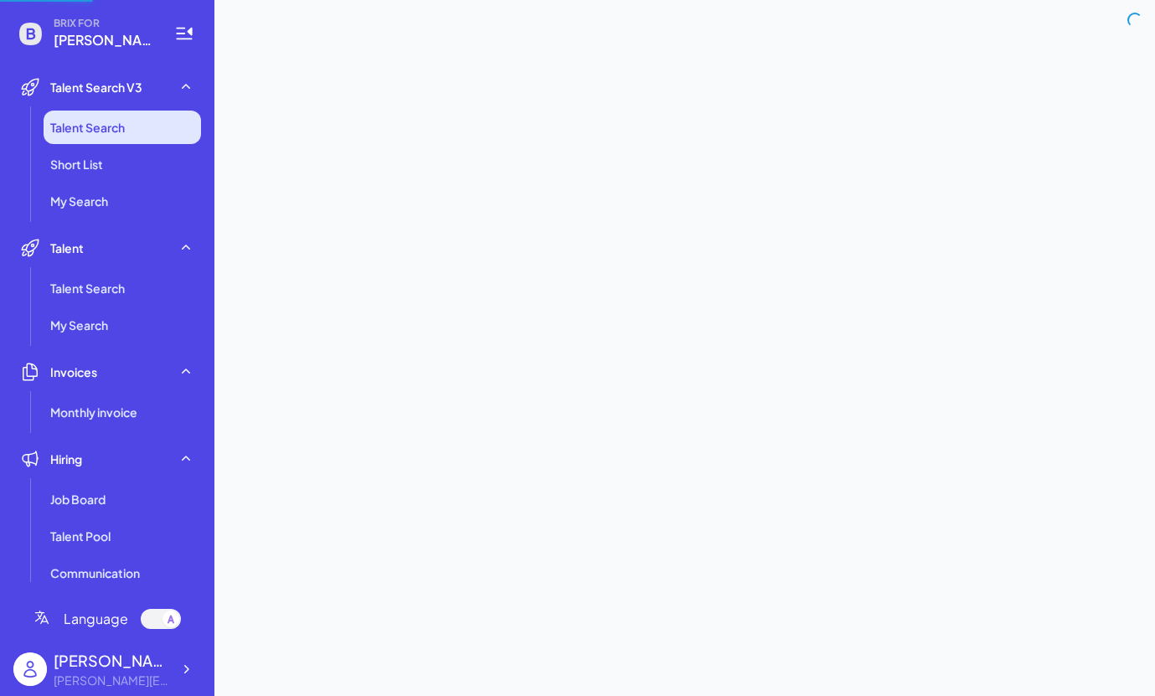
click at [102, 137] on li "Talent Search" at bounding box center [122, 127] width 157 height 33
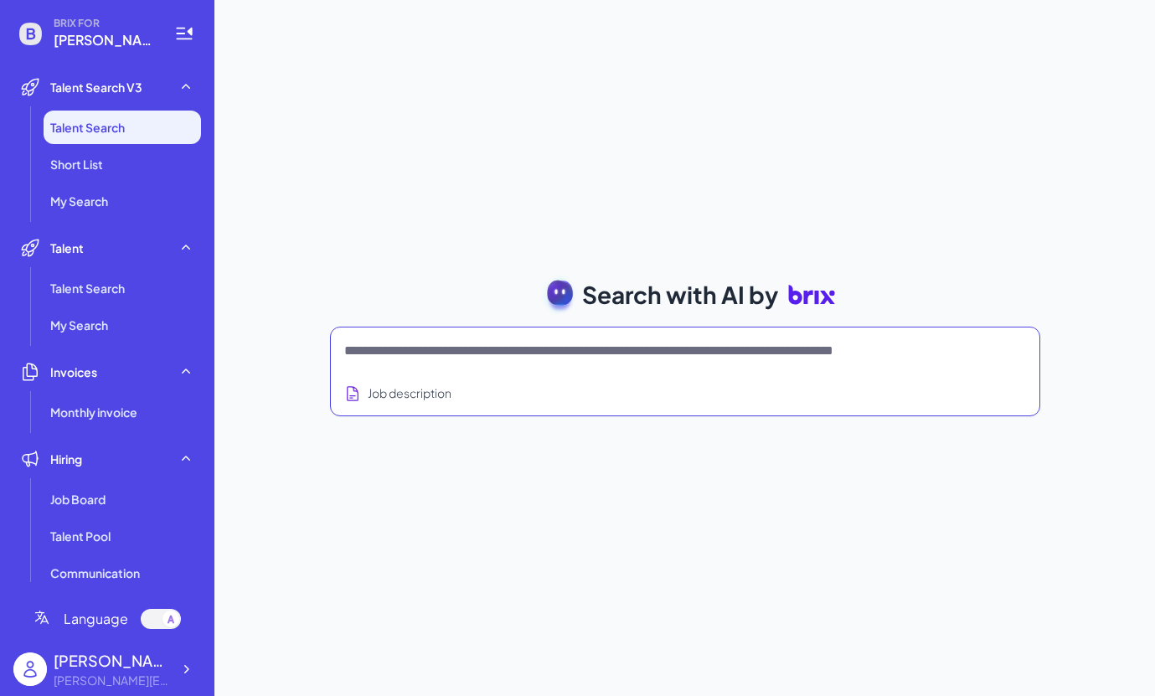
click at [422, 360] on textarea at bounding box center [665, 351] width 642 height 20
click at [121, 156] on li "Short List" at bounding box center [122, 163] width 157 height 33
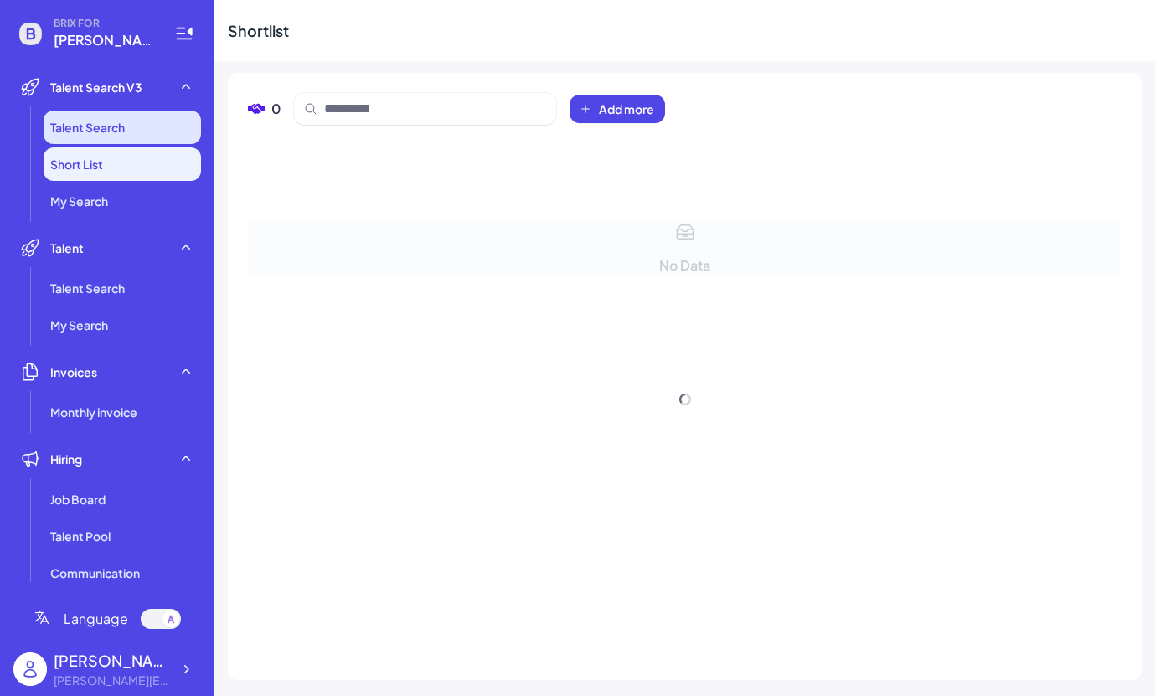
click at [127, 121] on li "Talent Search" at bounding box center [122, 127] width 157 height 33
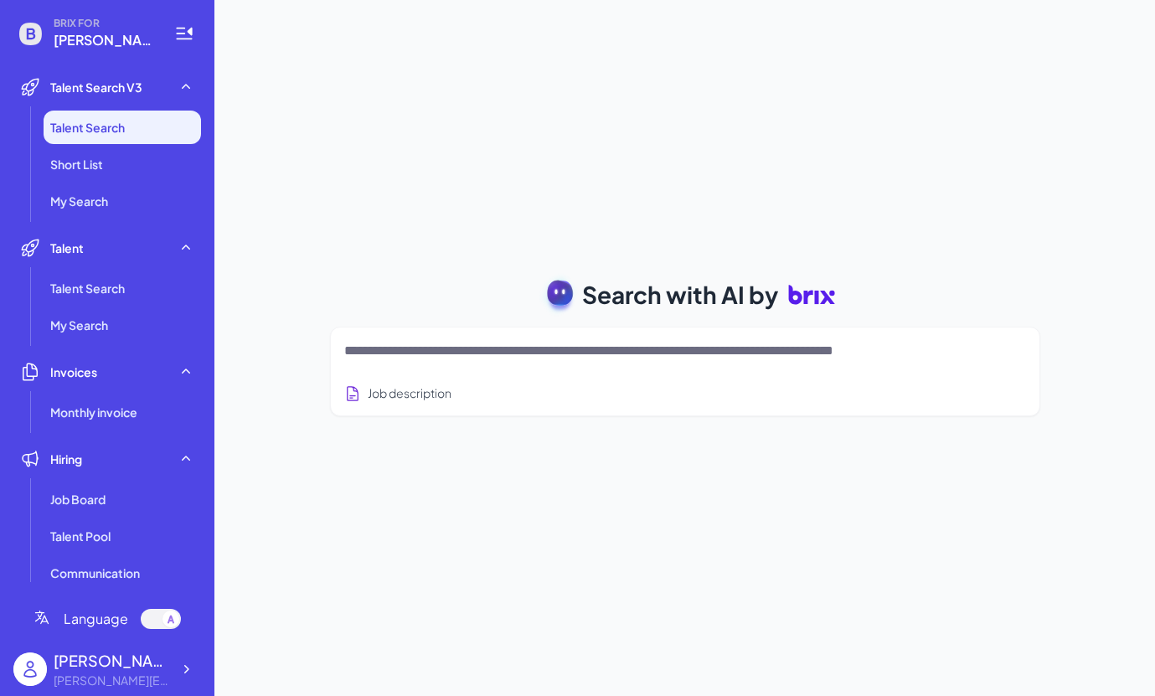
click at [698, 368] on div "Job description" at bounding box center [685, 388] width 682 height 41
click at [707, 349] on textarea at bounding box center [665, 351] width 642 height 20
click at [389, 357] on textarea at bounding box center [665, 351] width 642 height 20
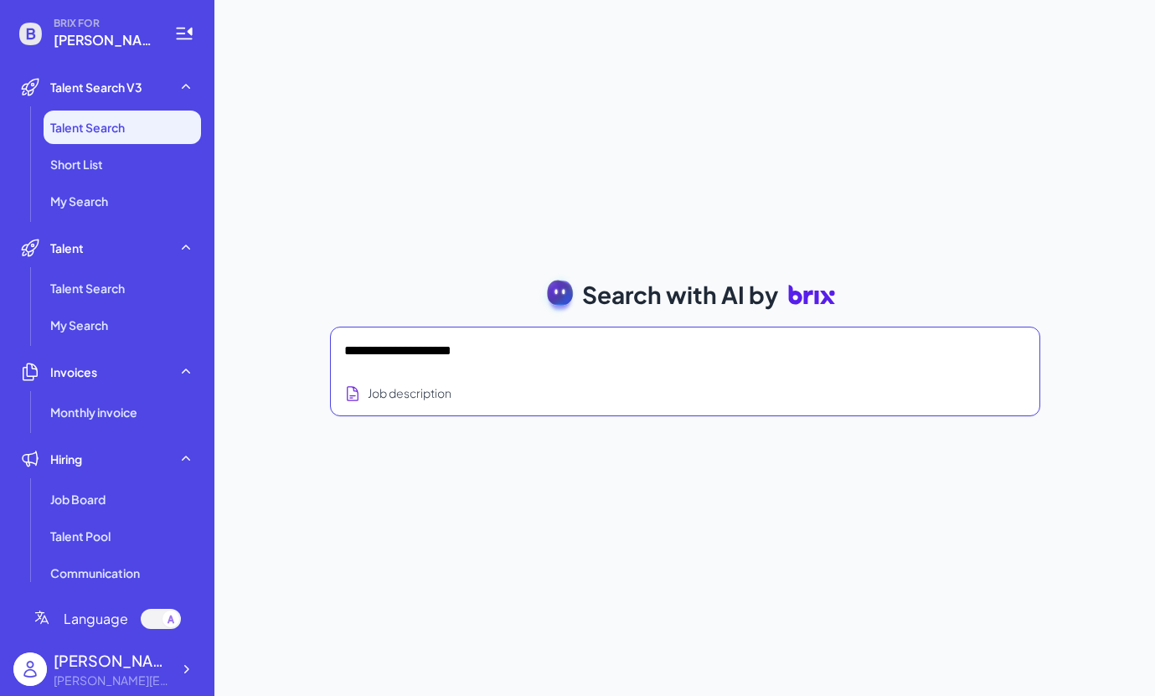
type textarea "**********"
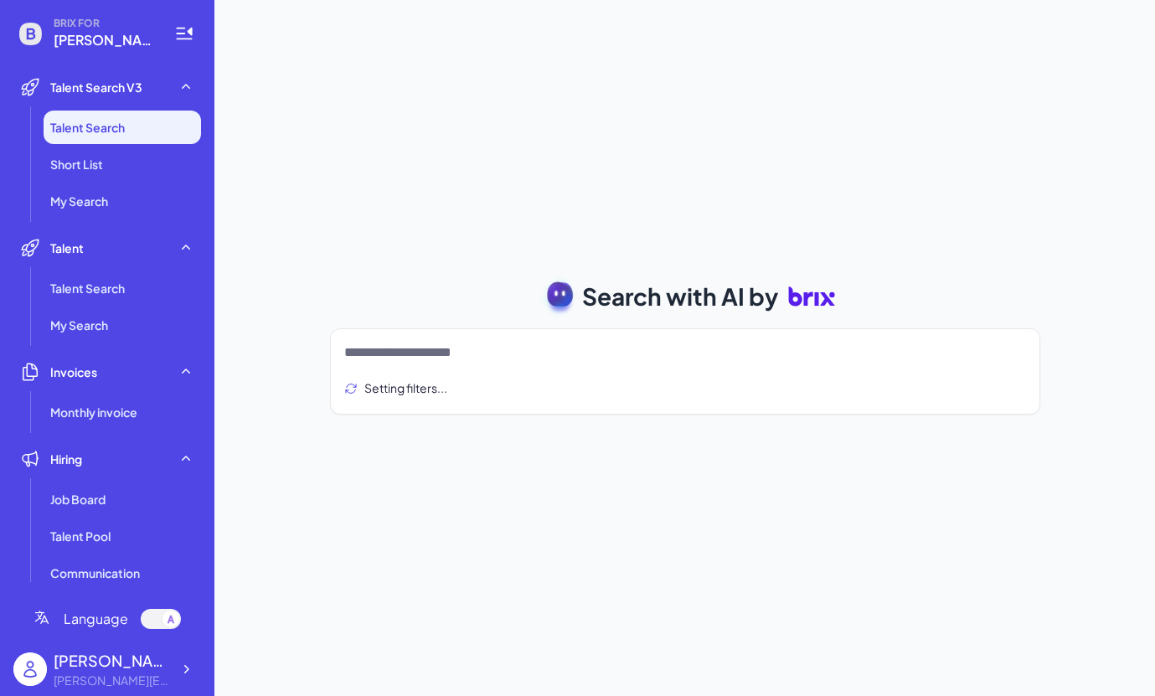
click at [797, 93] on div "**********" at bounding box center [684, 348] width 941 height 696
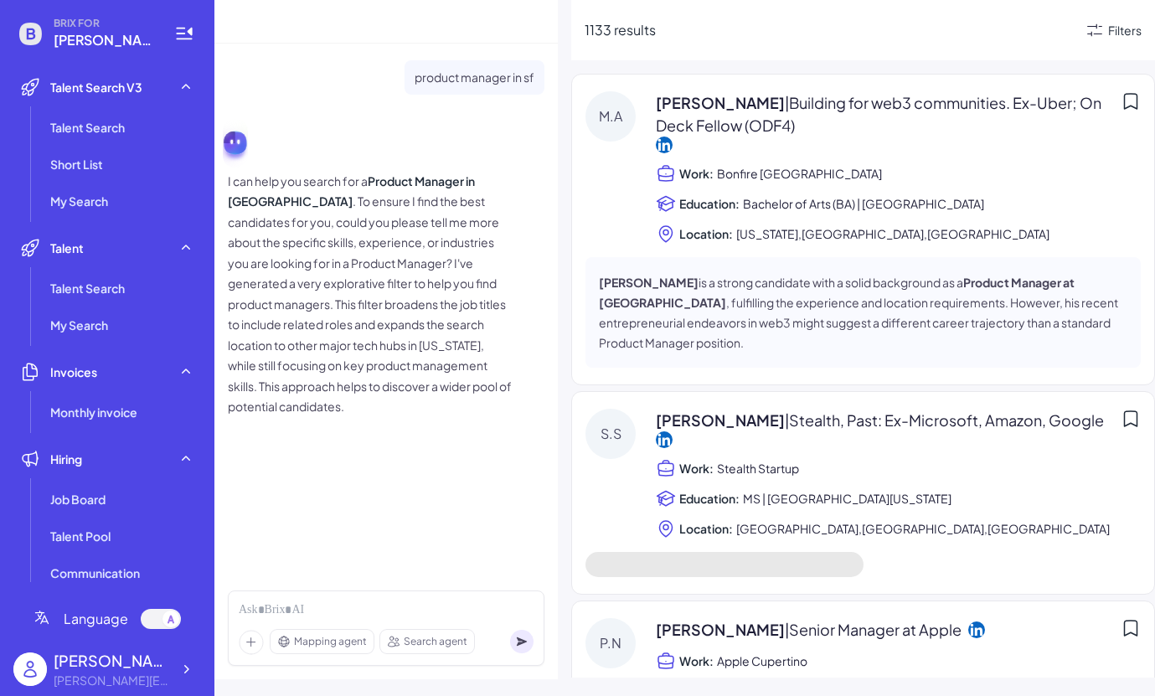
click at [1099, 30] on icon at bounding box center [1095, 30] width 20 height 20
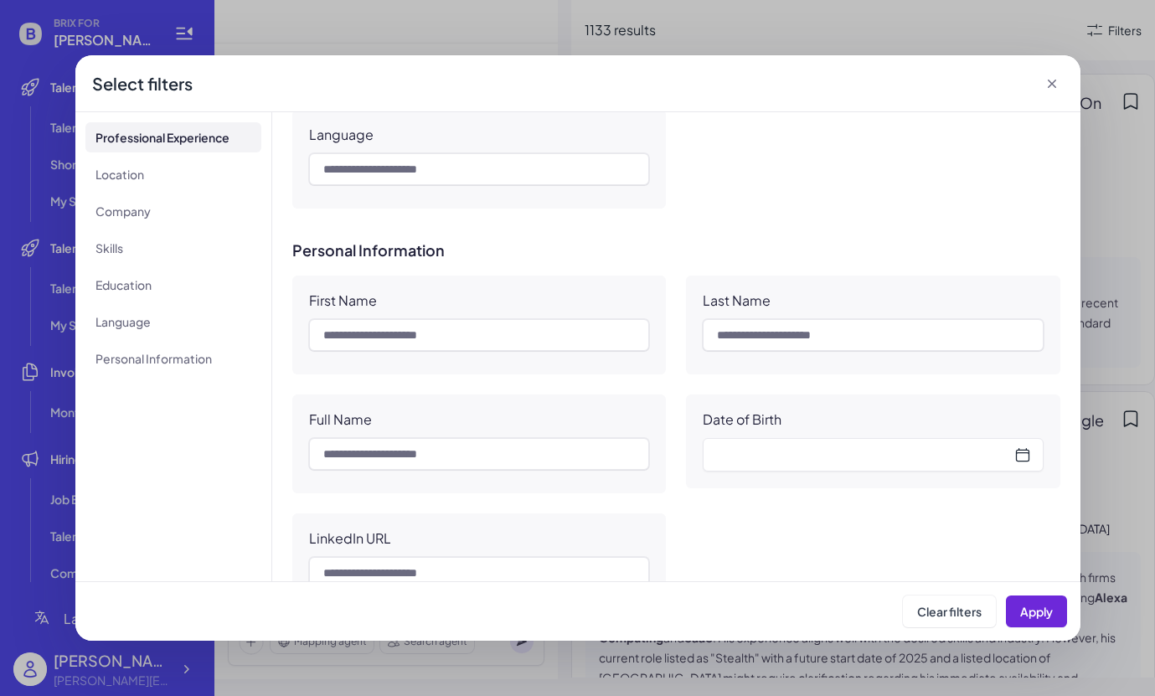
scroll to position [1868, 0]
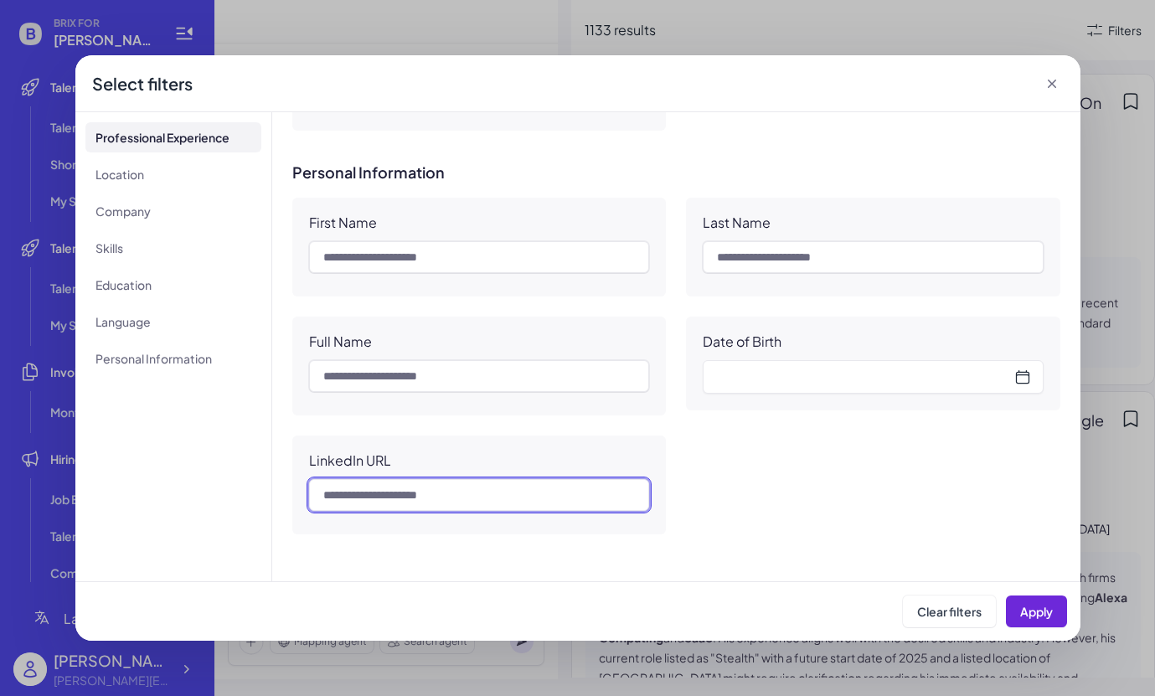
click at [405, 494] on input "text" at bounding box center [479, 495] width 341 height 32
paste input "**********"
type input "**********"
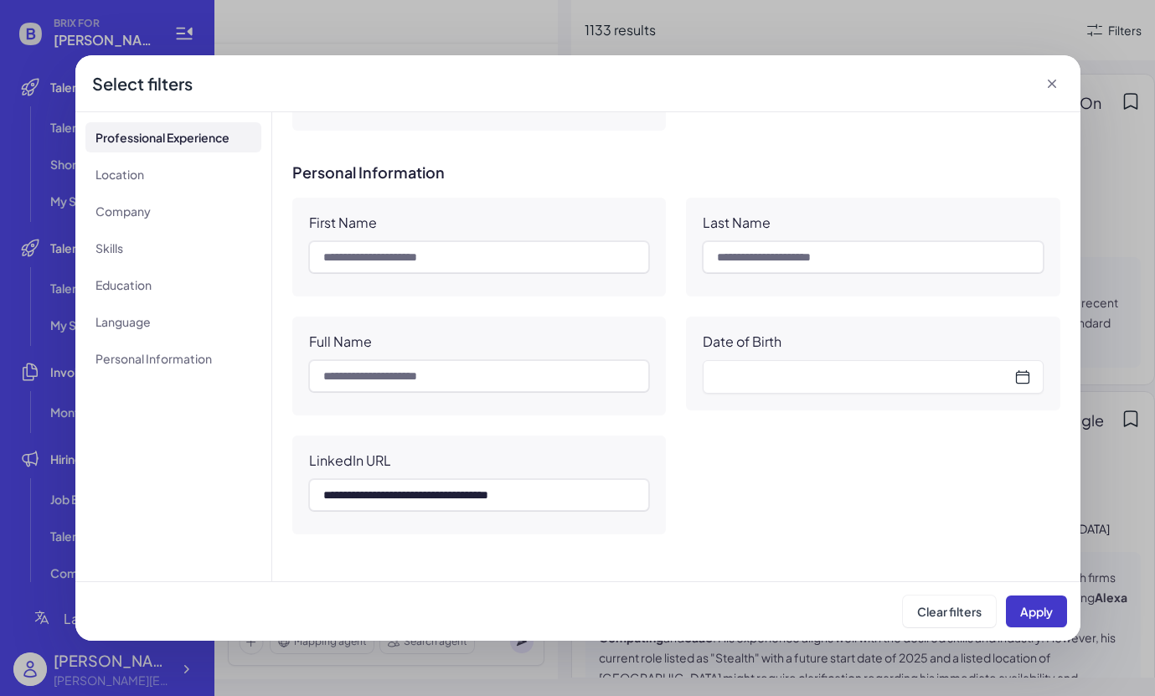
click at [1038, 609] on span "Apply" at bounding box center [1036, 611] width 33 height 15
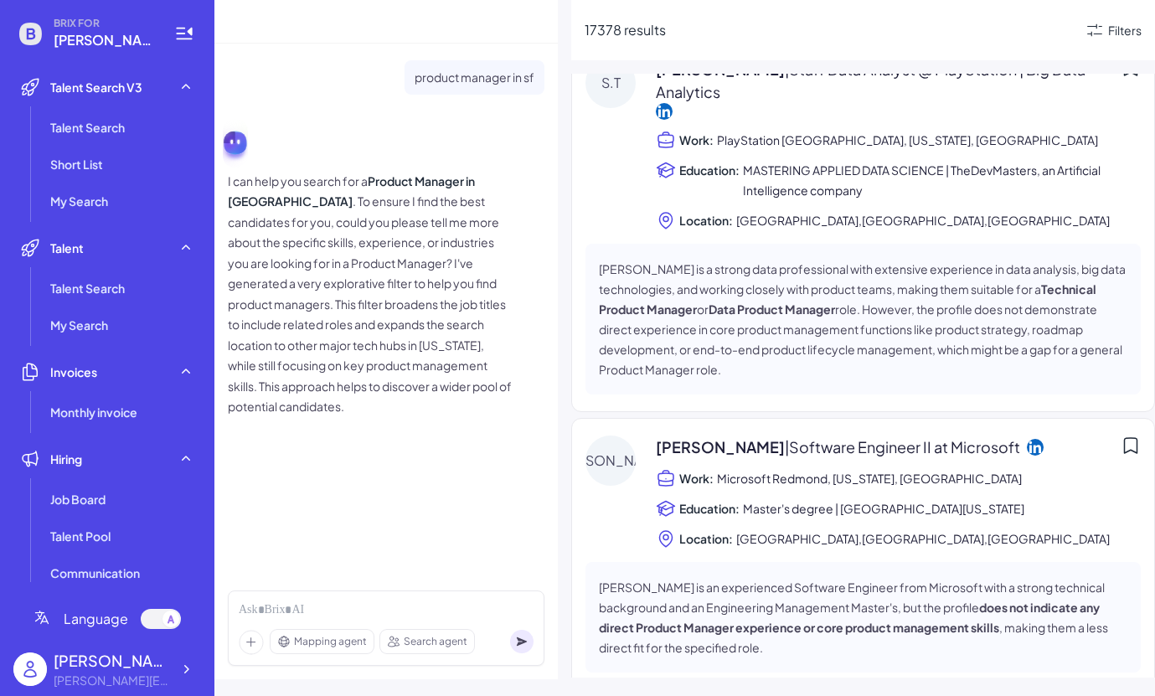
scroll to position [0, 0]
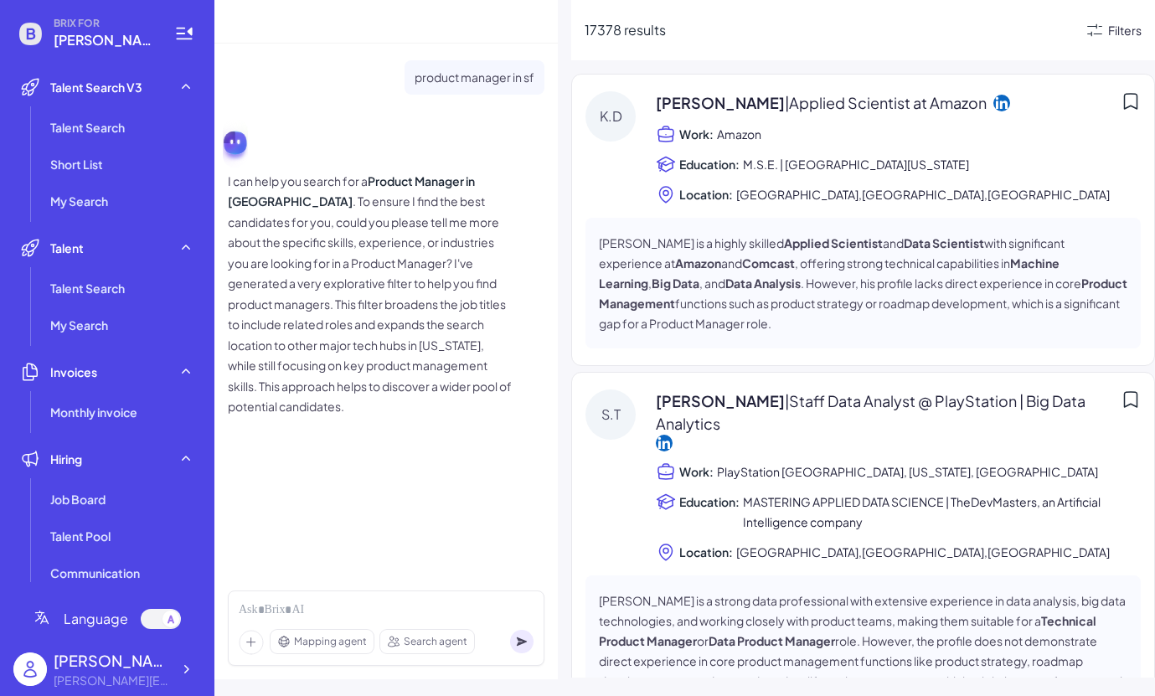
click at [1118, 22] on div "Filters" at bounding box center [1124, 31] width 33 height 18
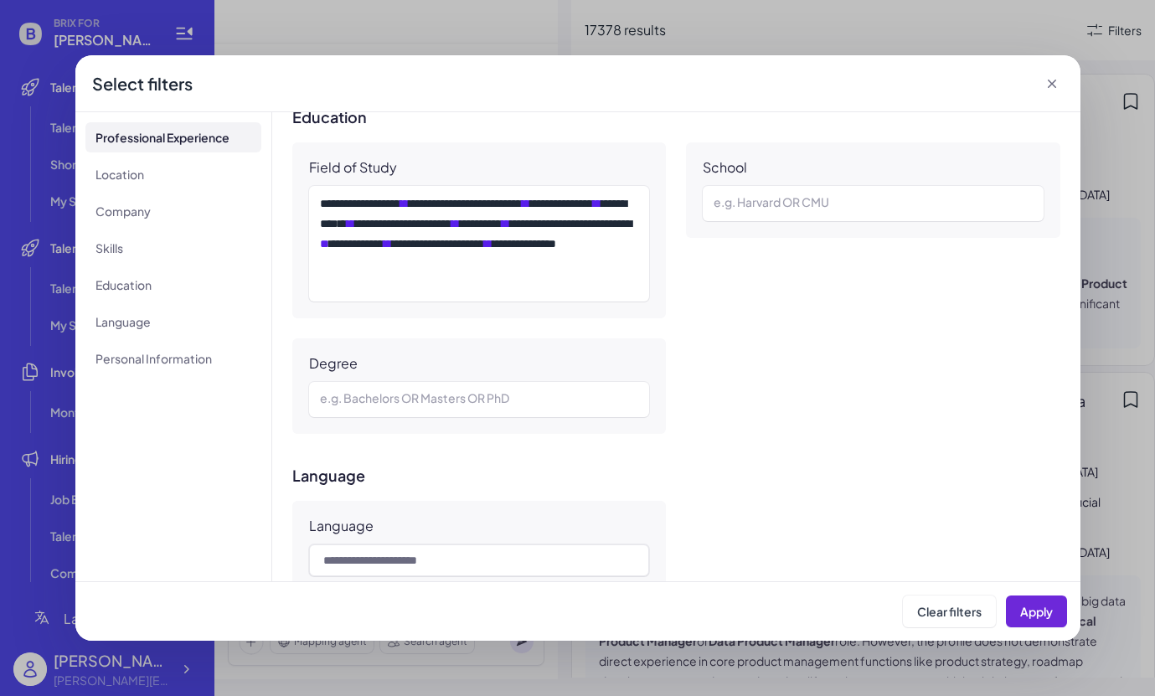
scroll to position [1868, 0]
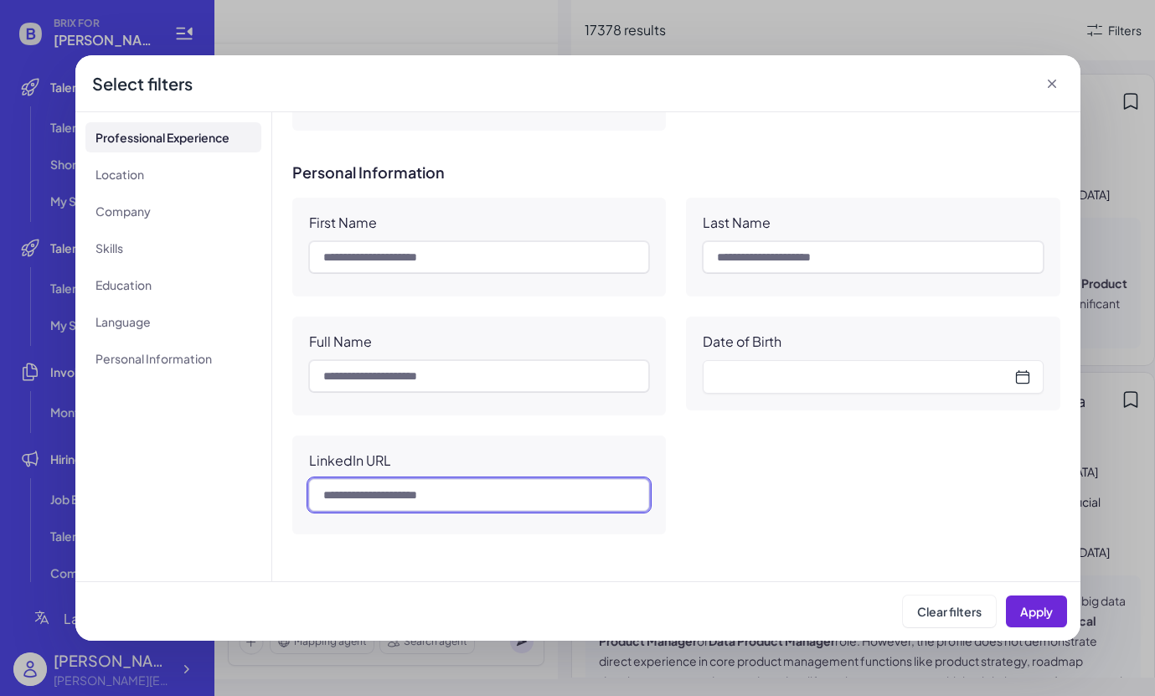
click at [491, 508] on input "text" at bounding box center [479, 495] width 341 height 32
paste input "**********"
type input "**********"
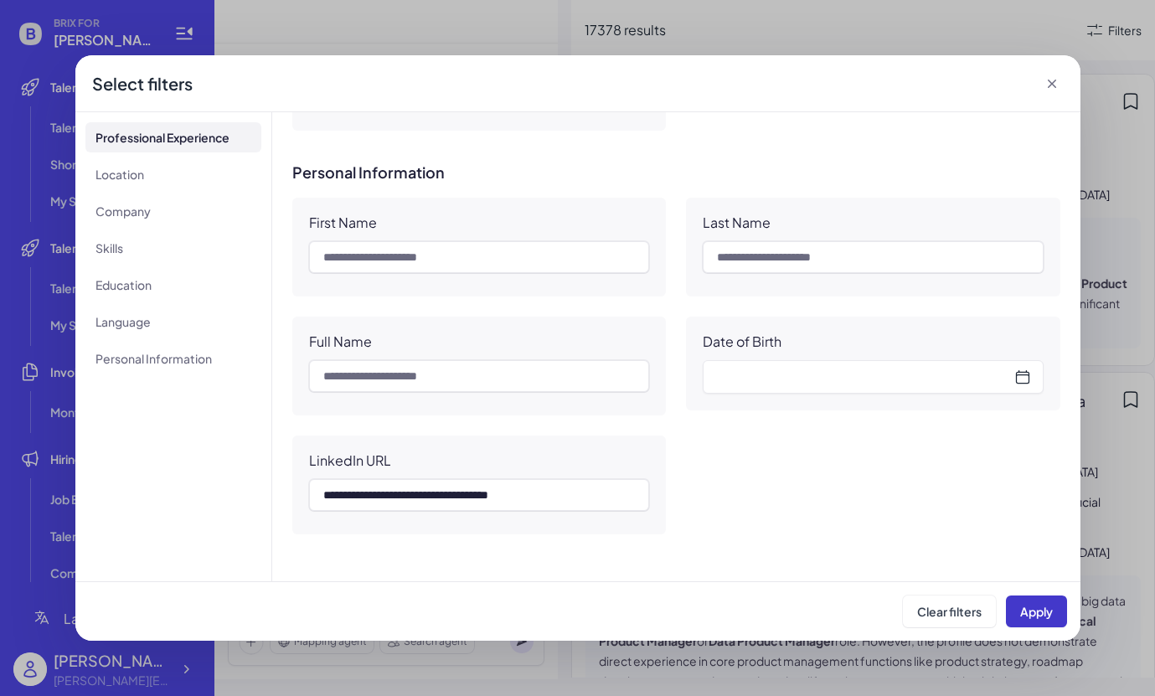
click at [1038, 616] on span "Apply" at bounding box center [1036, 611] width 33 height 15
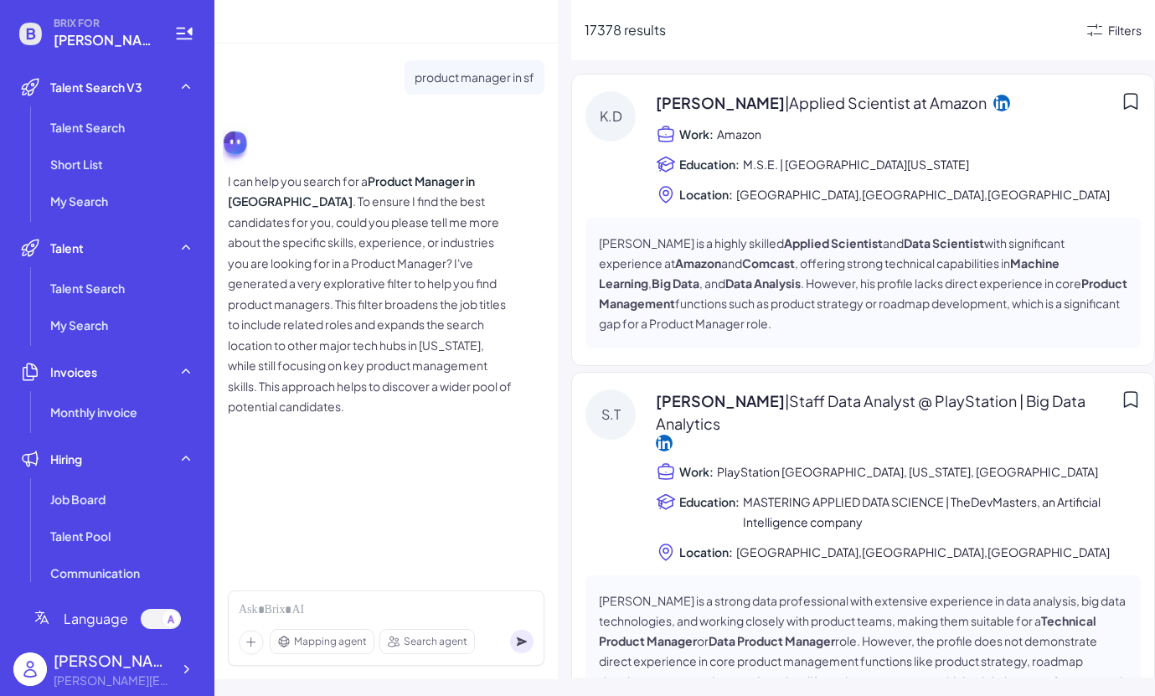
click at [1121, 36] on div "Filters" at bounding box center [1124, 31] width 33 height 18
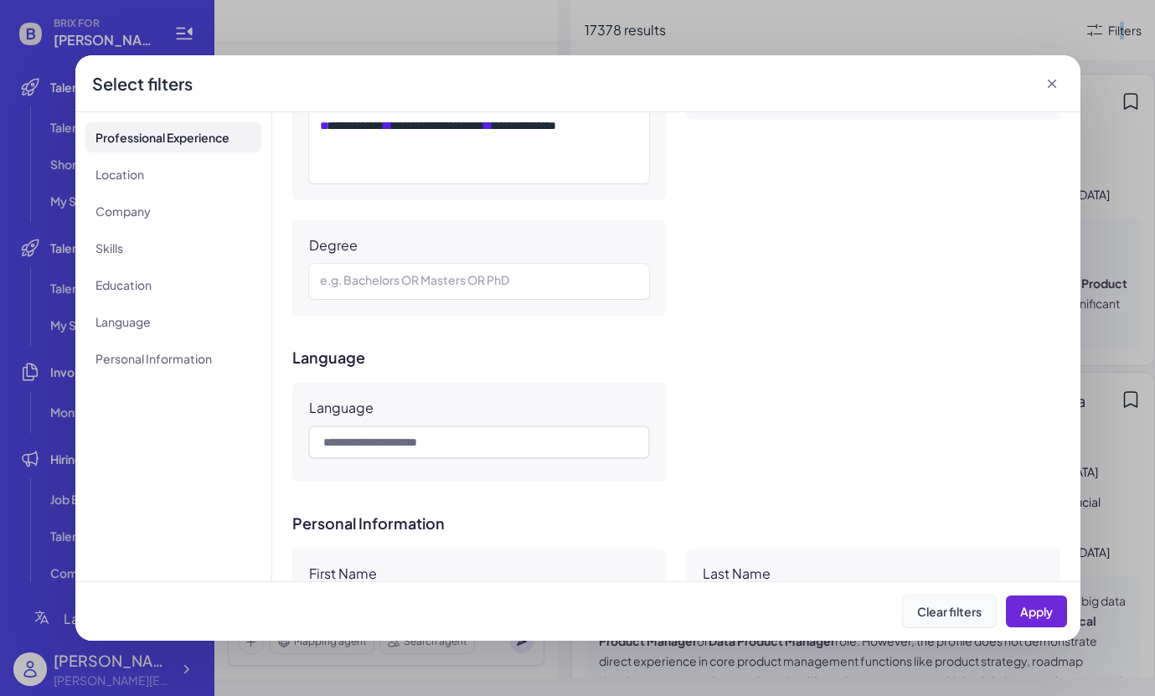
click at [911, 603] on button "Clear filters" at bounding box center [949, 611] width 93 height 32
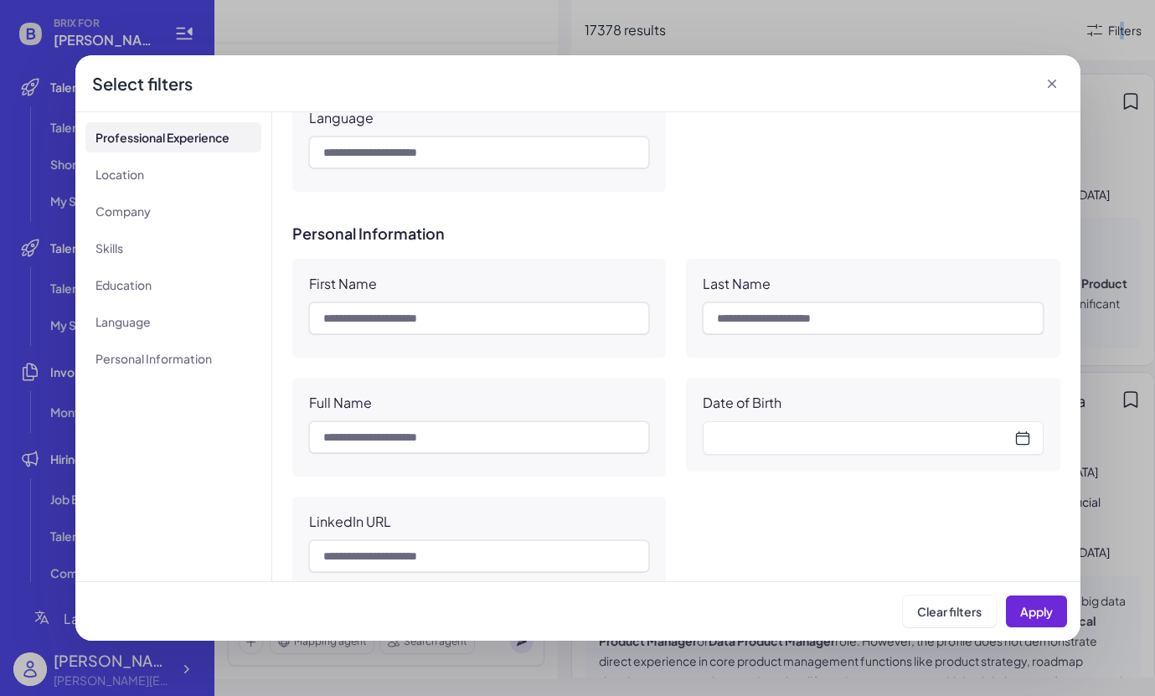
scroll to position [1405, 0]
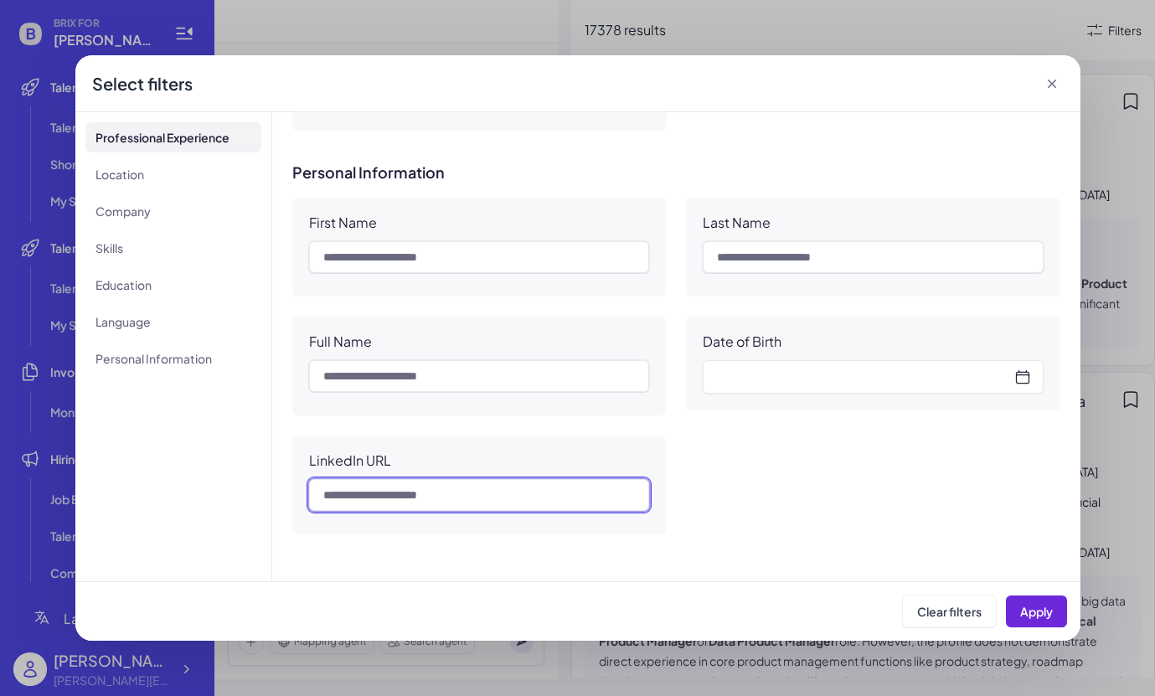
paste input "**********"
type input "**********"
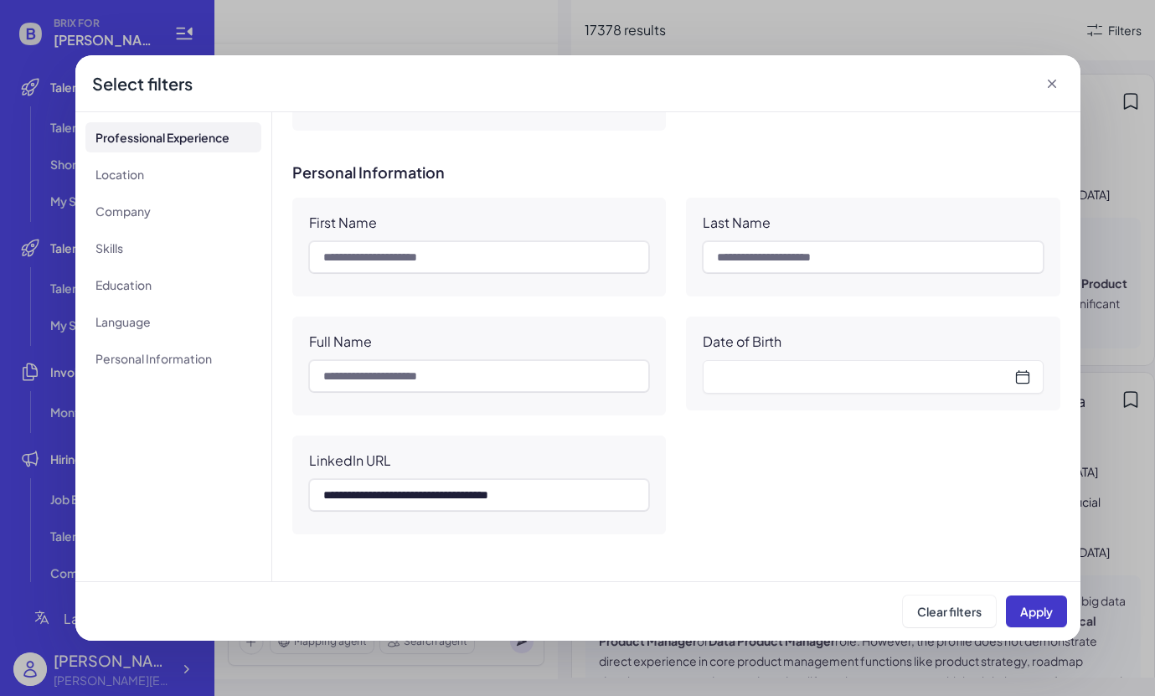
click at [1036, 618] on button "Apply" at bounding box center [1036, 611] width 61 height 32
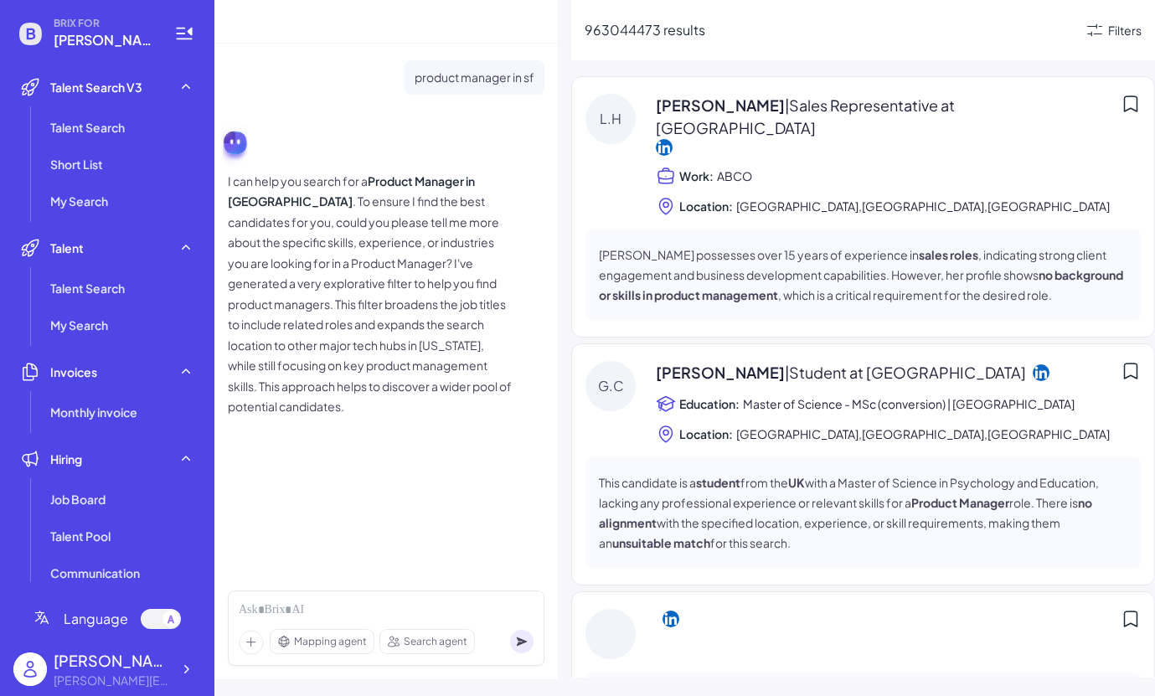
scroll to position [600, 0]
